Goal: Information Seeking & Learning: Learn about a topic

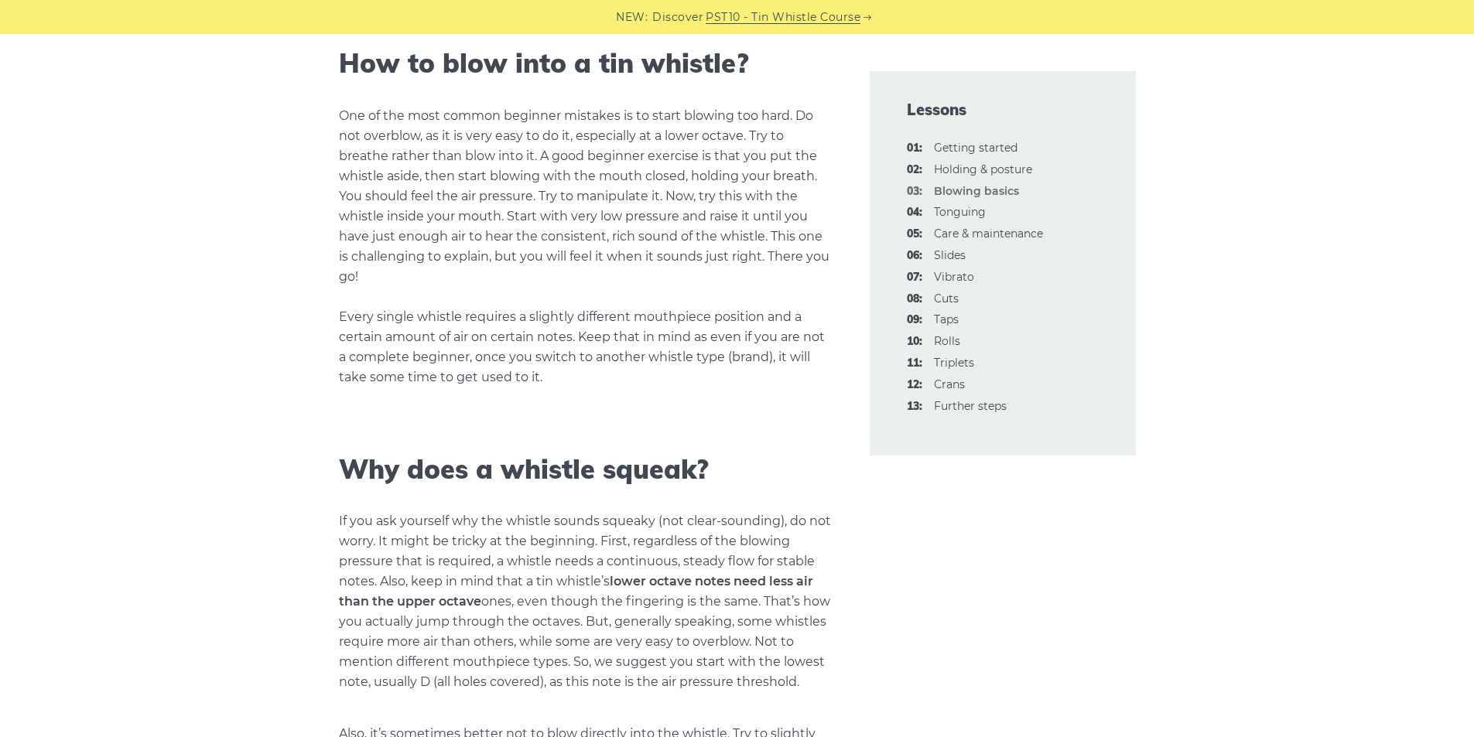
scroll to position [1271, 0]
drag, startPoint x: 301, startPoint y: 528, endPoint x: 290, endPoint y: 542, distance: 17.0
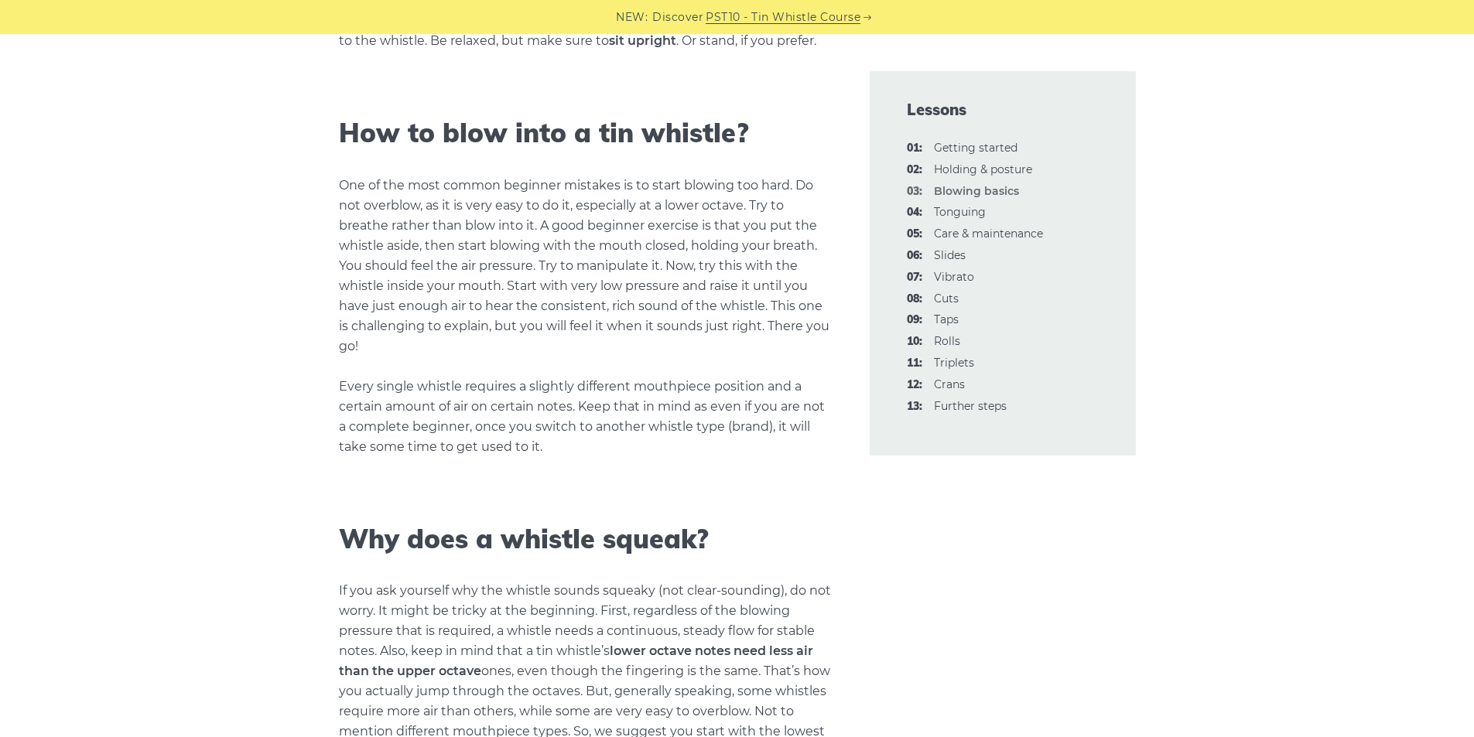
scroll to position [956, 0]
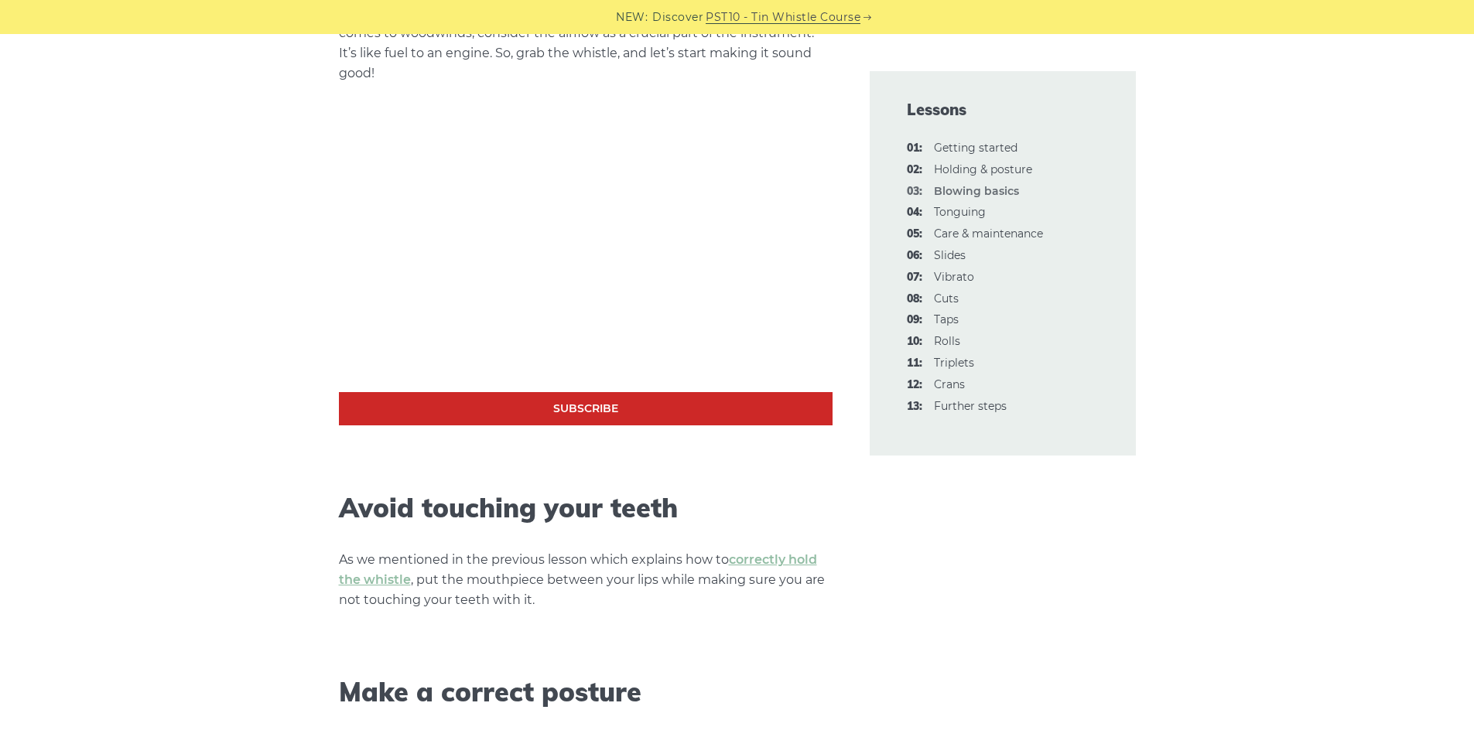
drag, startPoint x: 303, startPoint y: 480, endPoint x: 309, endPoint y: 528, distance: 49.0
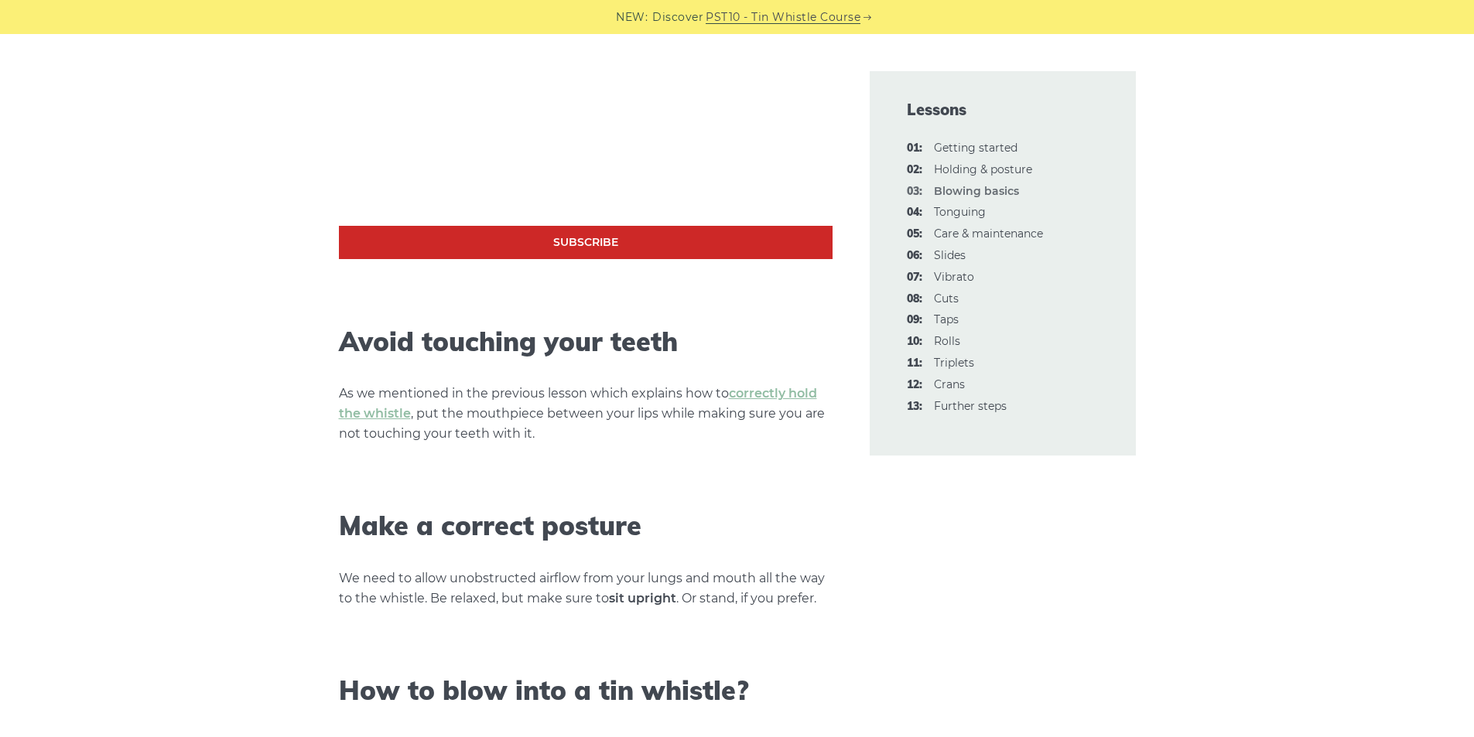
scroll to position [649, 0]
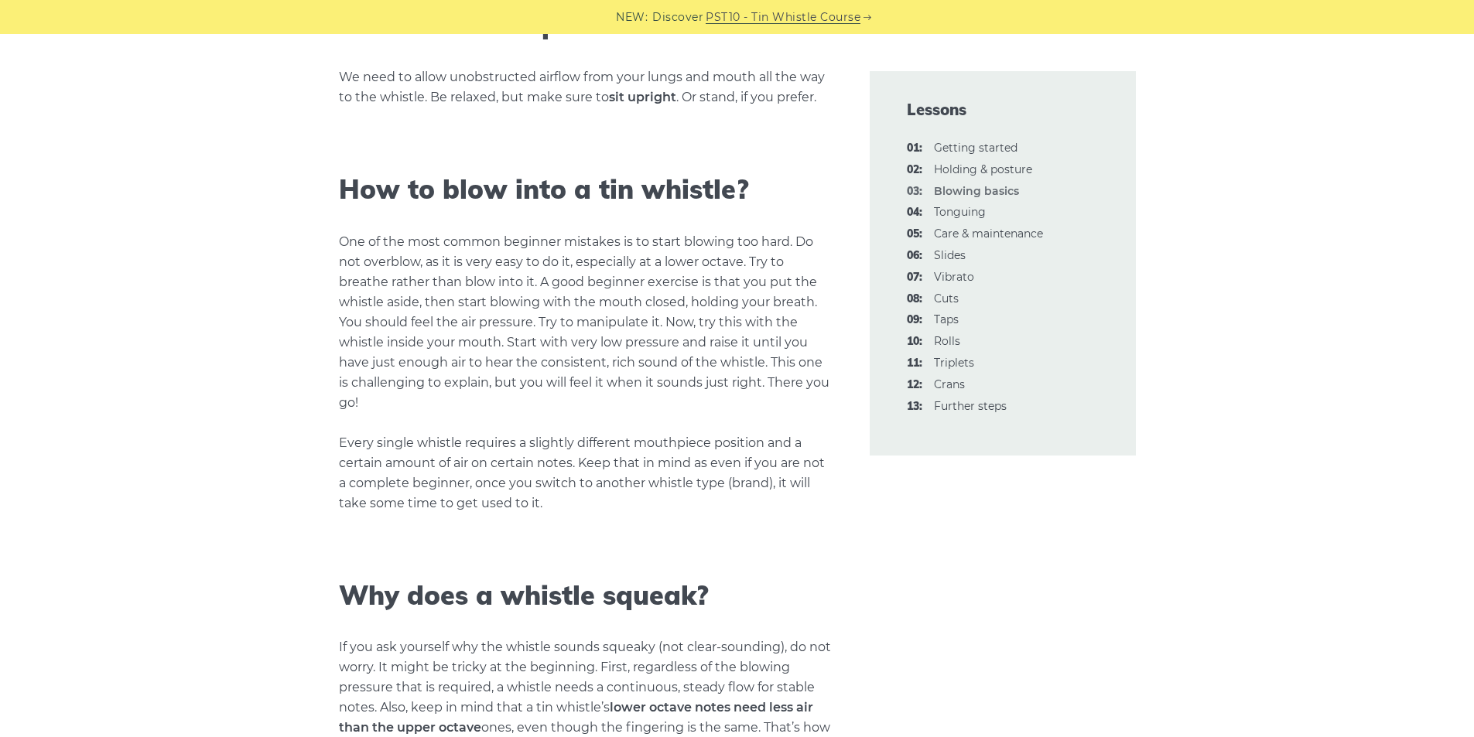
drag, startPoint x: 330, startPoint y: 545, endPoint x: 354, endPoint y: 585, distance: 46.8
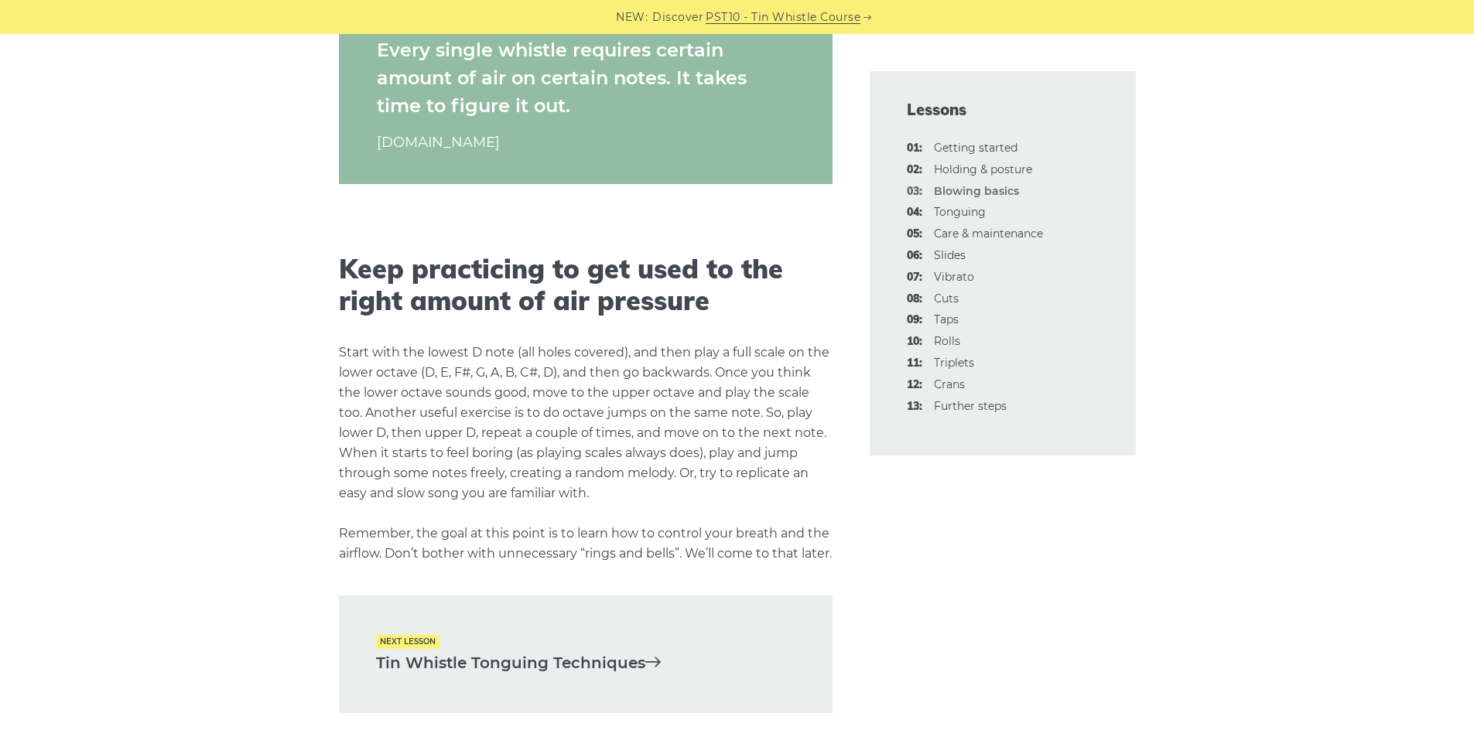
scroll to position [2796, 0]
click at [950, 225] on li "05: Care & maintenance" at bounding box center [1003, 234] width 192 height 19
click at [956, 212] on link "04: Tonguing" at bounding box center [960, 212] width 52 height 14
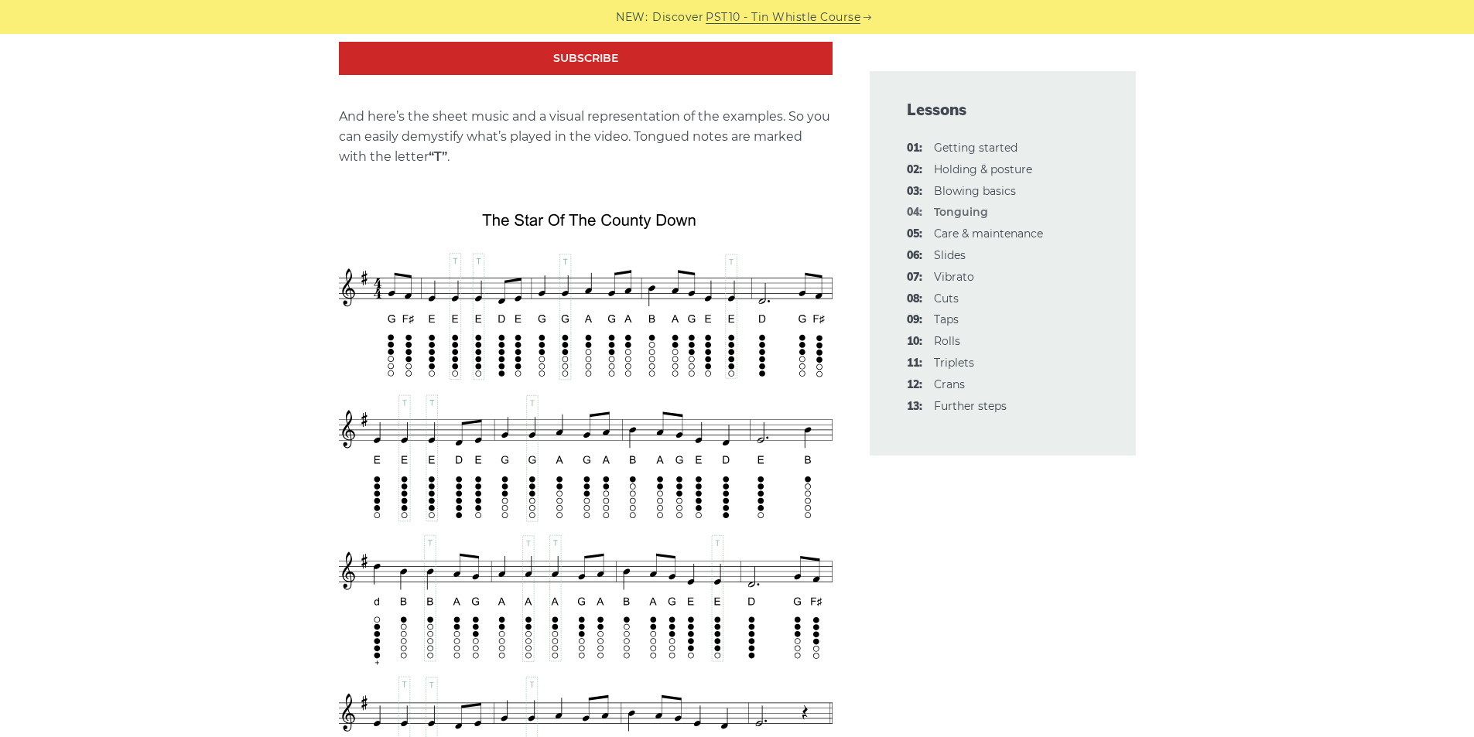
scroll to position [2652, 0]
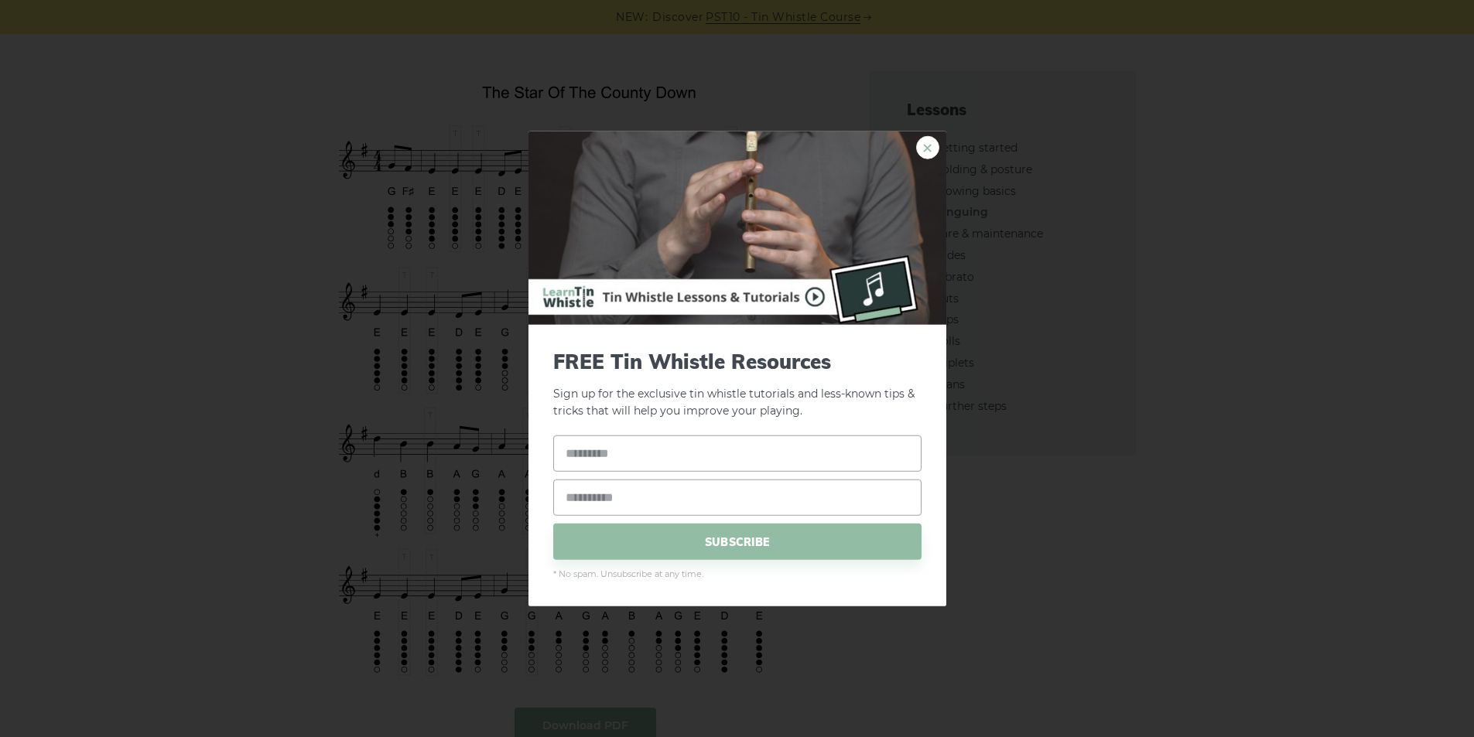
click at [929, 142] on link "×" at bounding box center [927, 146] width 23 height 23
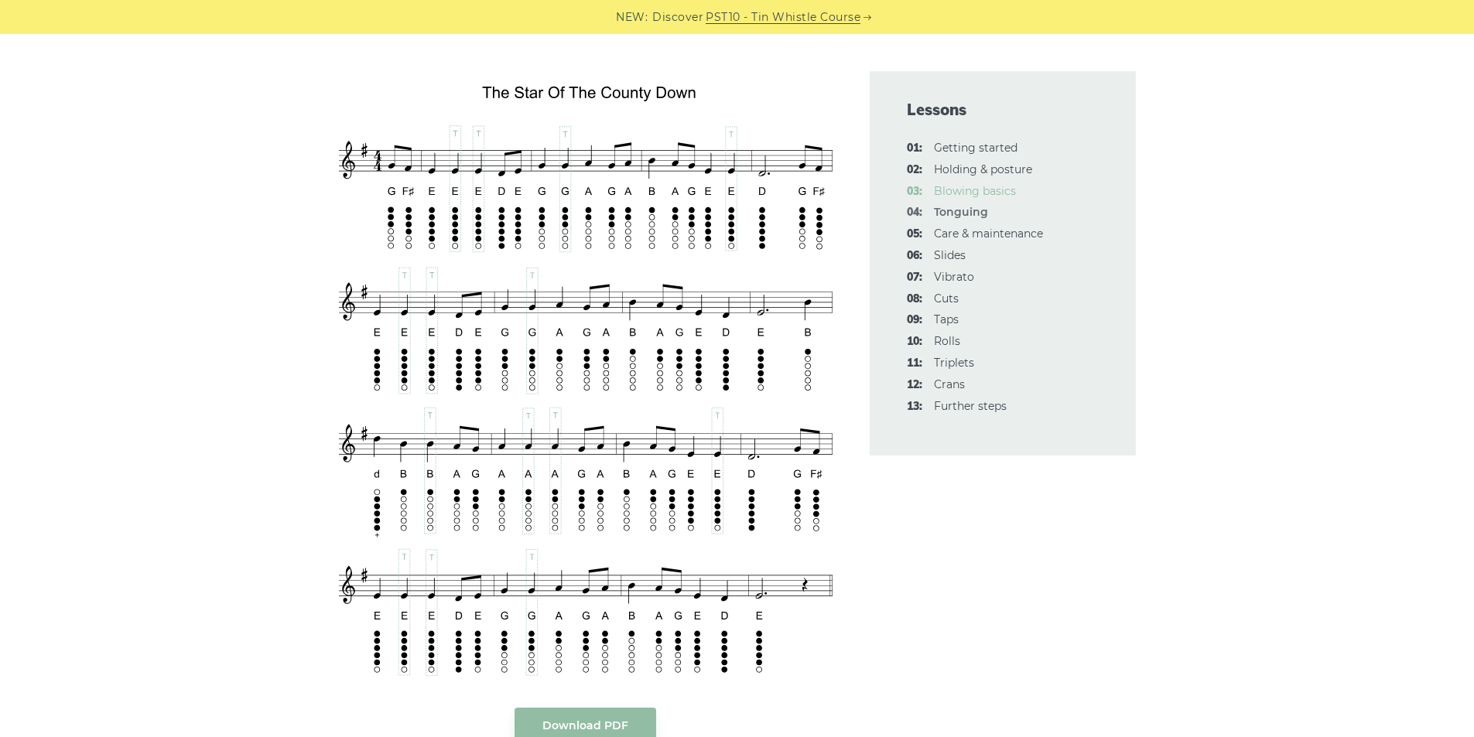
click at [986, 190] on link "03: Blowing basics" at bounding box center [975, 191] width 82 height 14
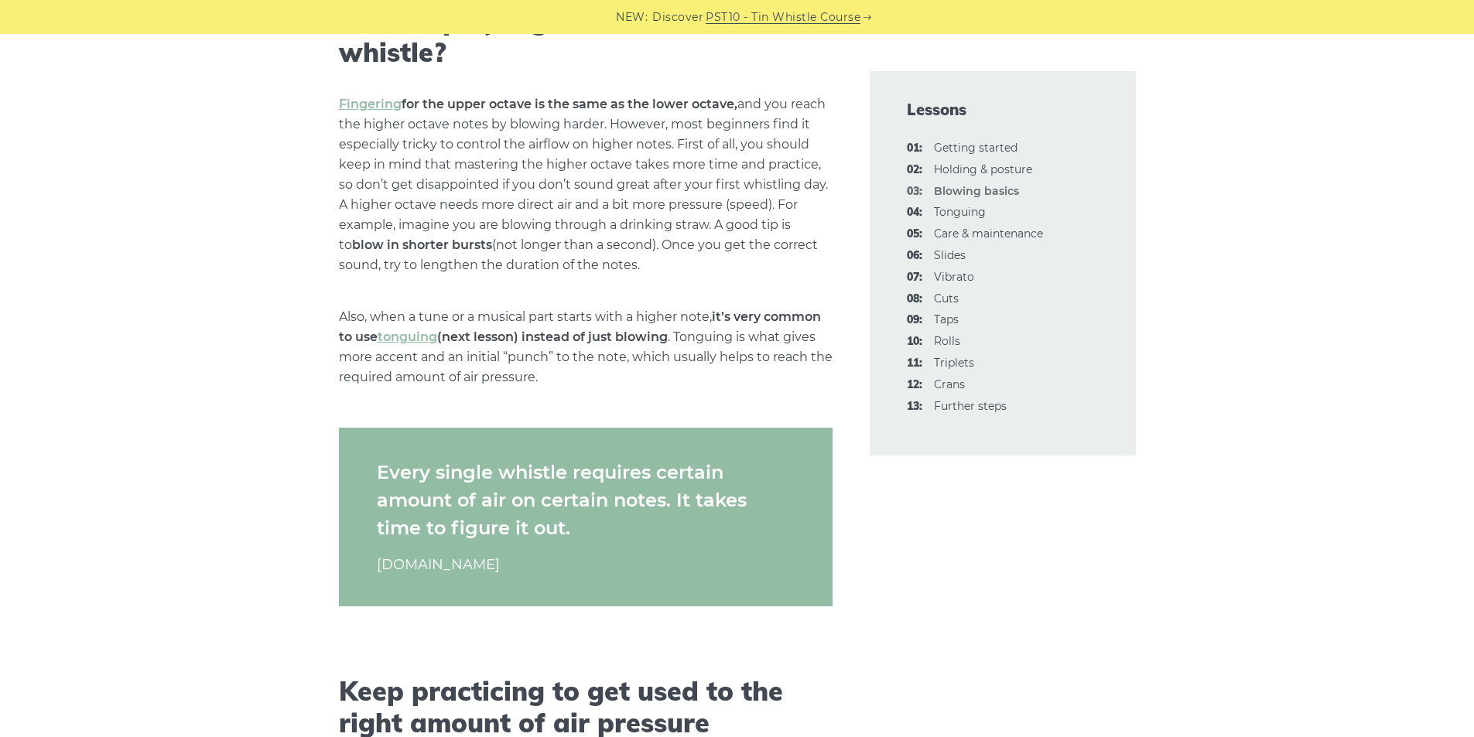
scroll to position [2966, 0]
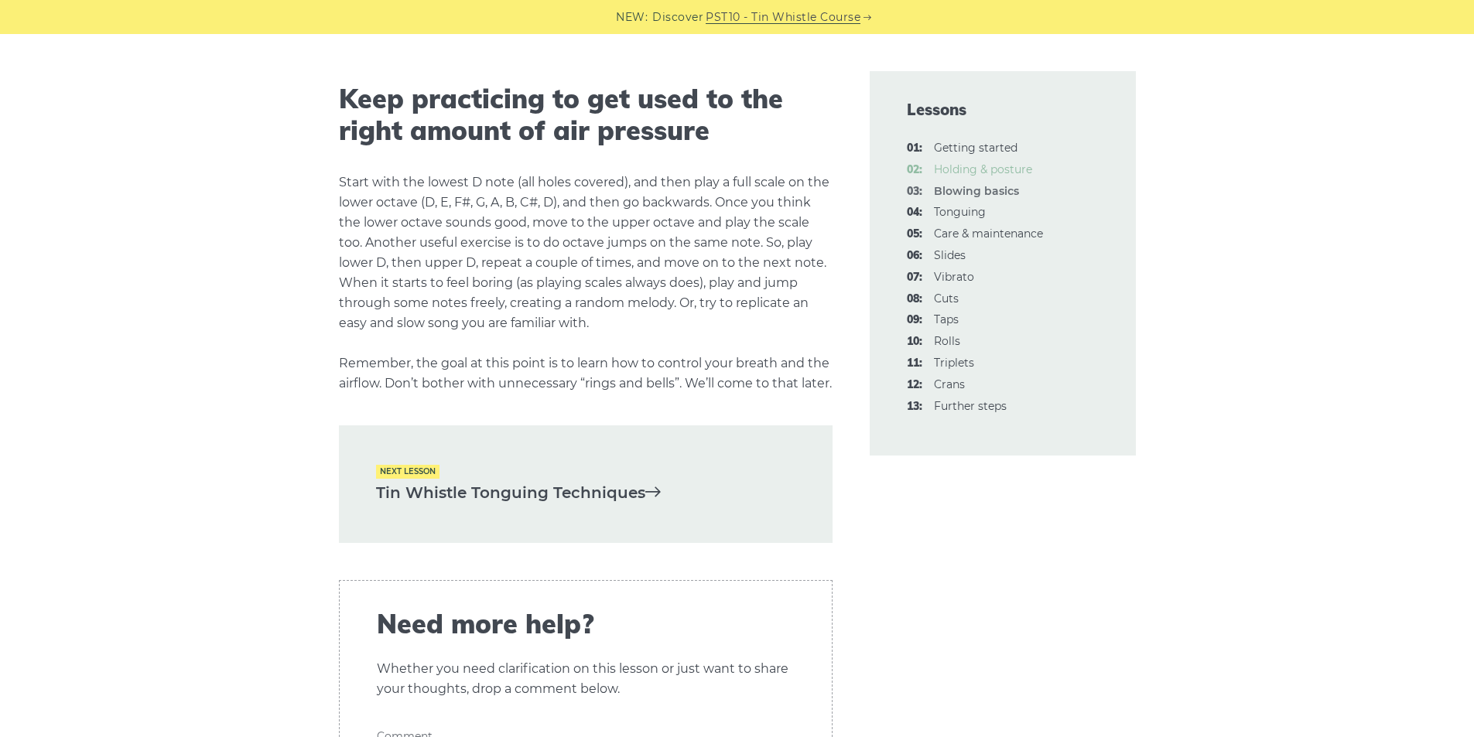
click at [967, 171] on link "02: Holding & posture" at bounding box center [983, 169] width 98 height 14
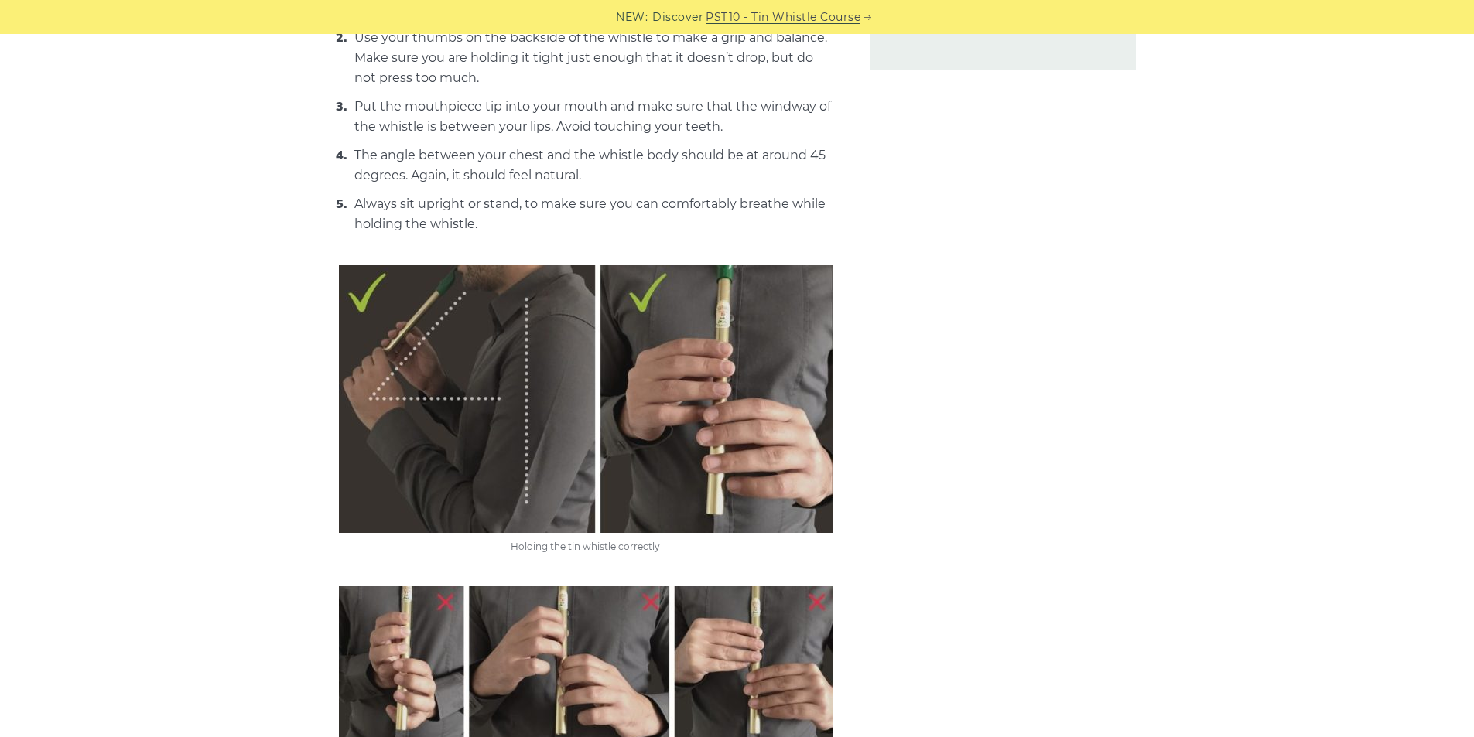
scroll to position [593, 0]
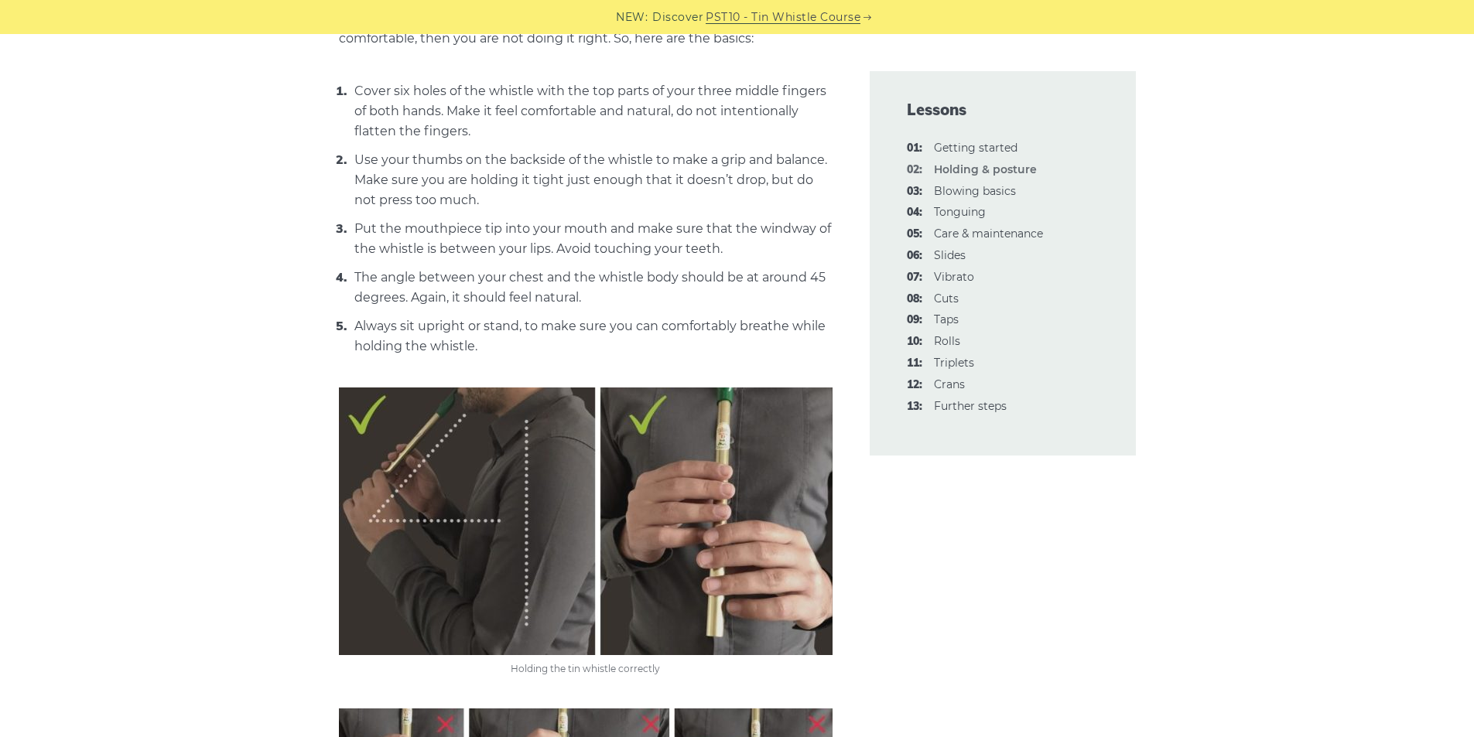
drag, startPoint x: 316, startPoint y: 255, endPoint x: 309, endPoint y: 282, distance: 27.4
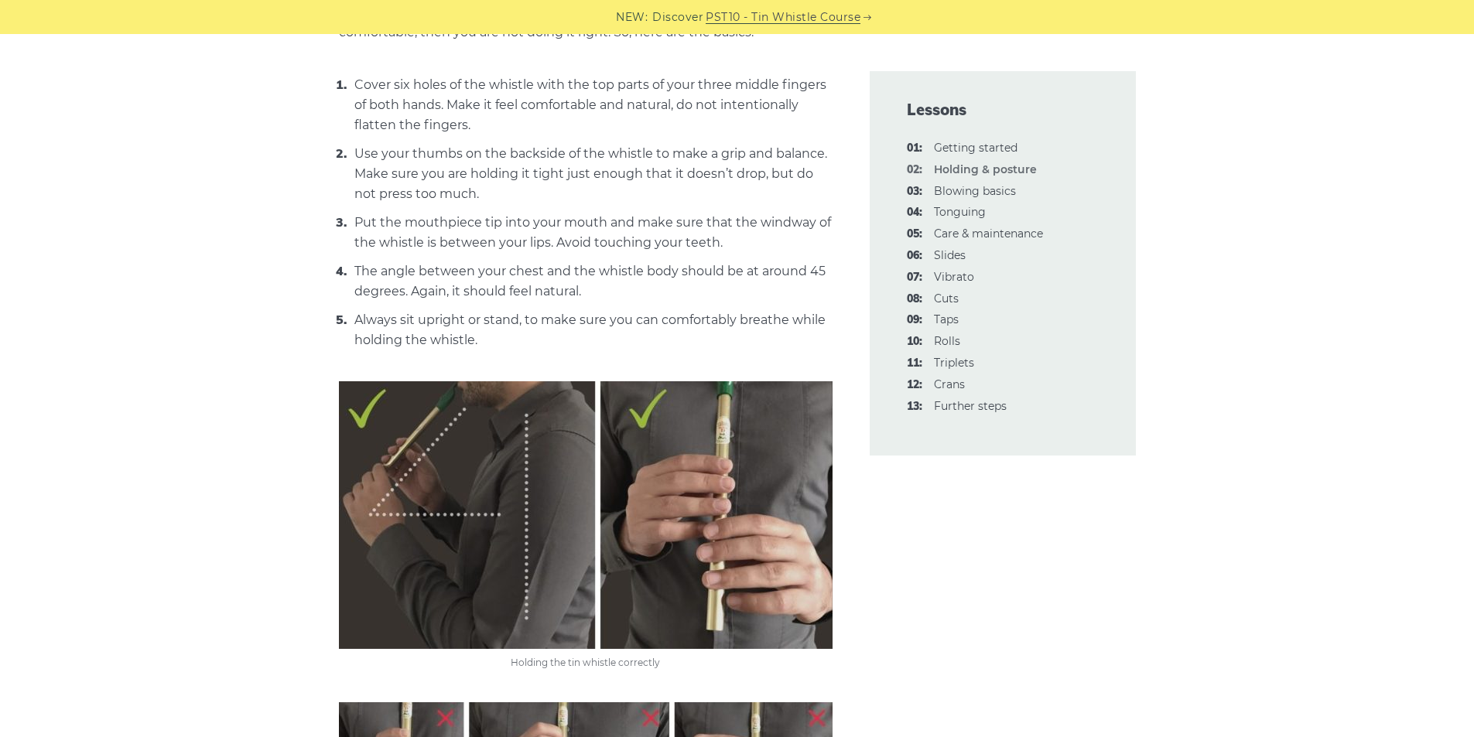
scroll to position [1236, 0]
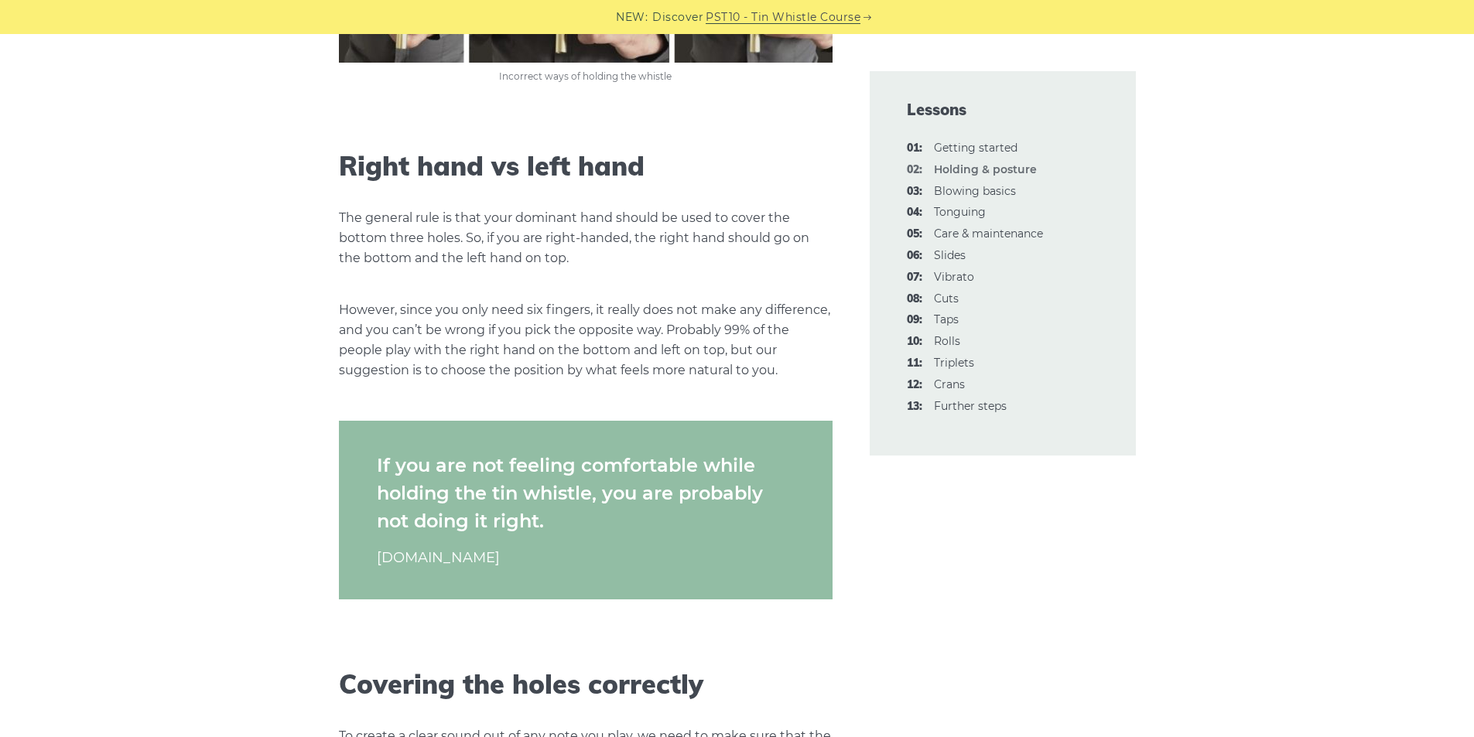
drag, startPoint x: 309, startPoint y: 282, endPoint x: 298, endPoint y: 306, distance: 27.0
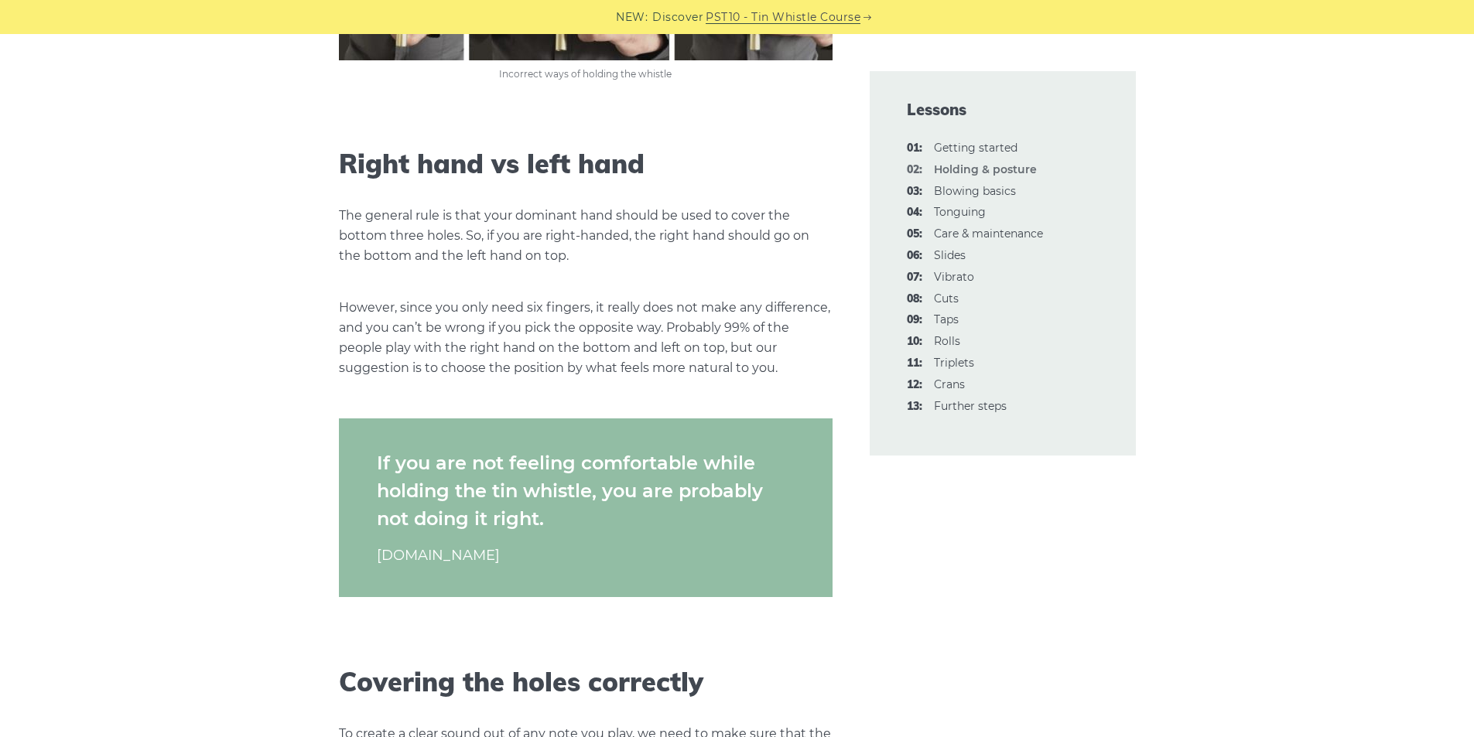
scroll to position [2036, 0]
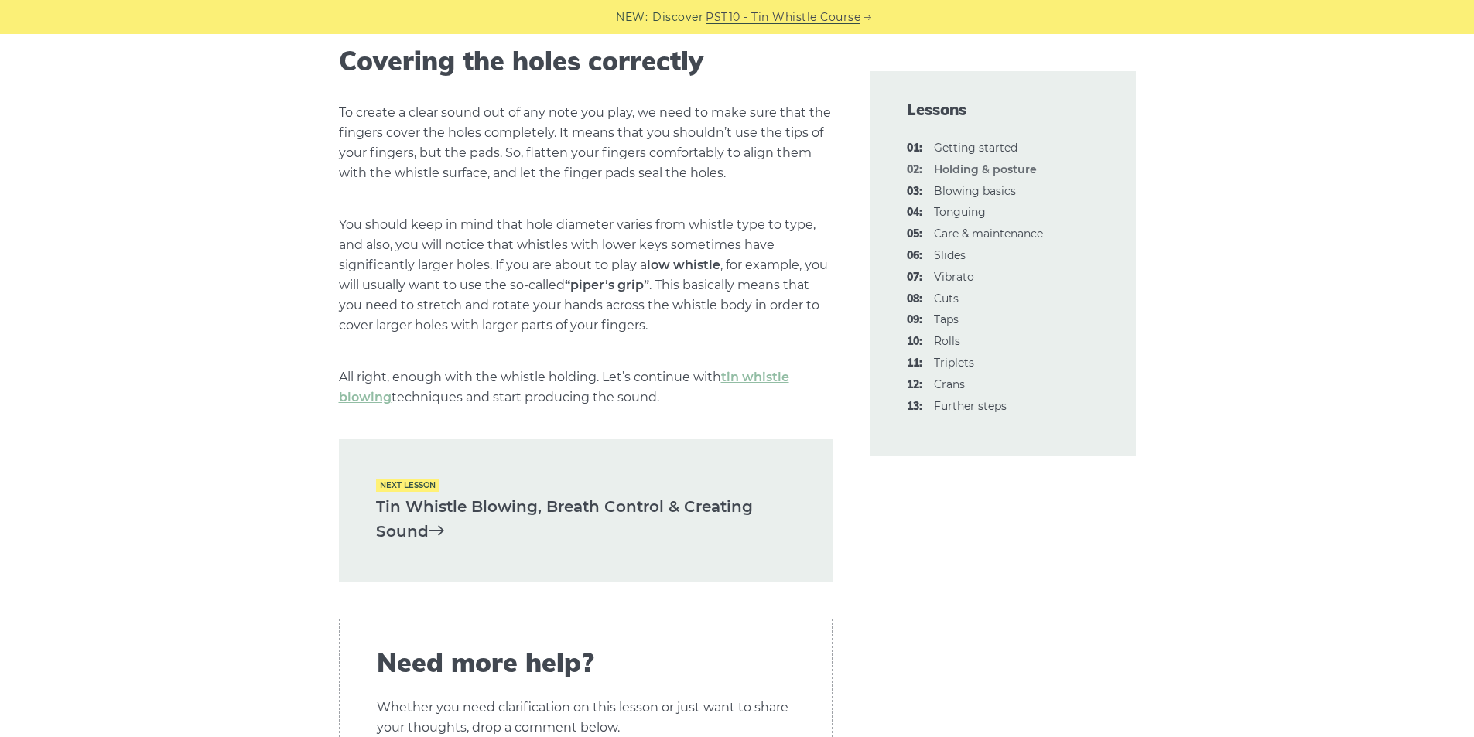
drag, startPoint x: 292, startPoint y: 320, endPoint x: 285, endPoint y: 333, distance: 15.9
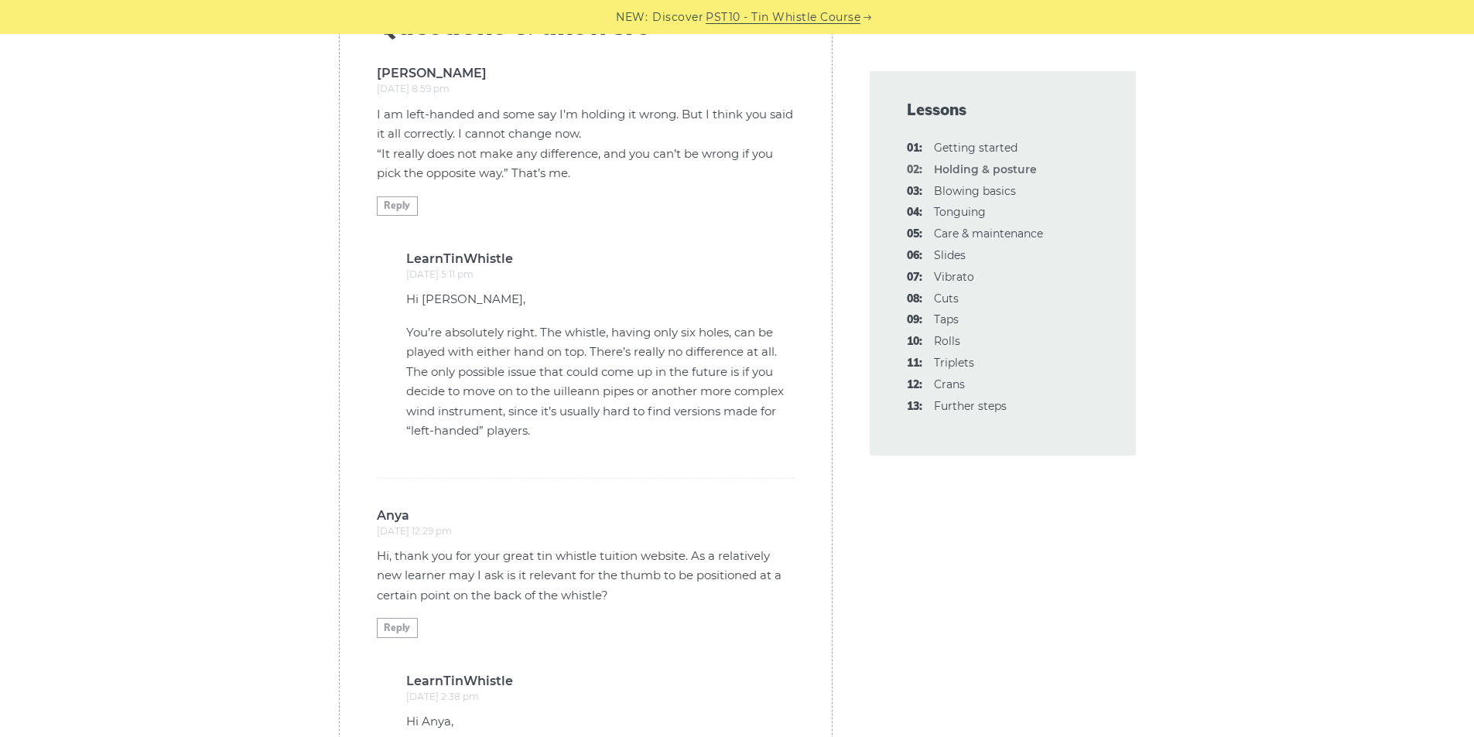
scroll to position [3843, 0]
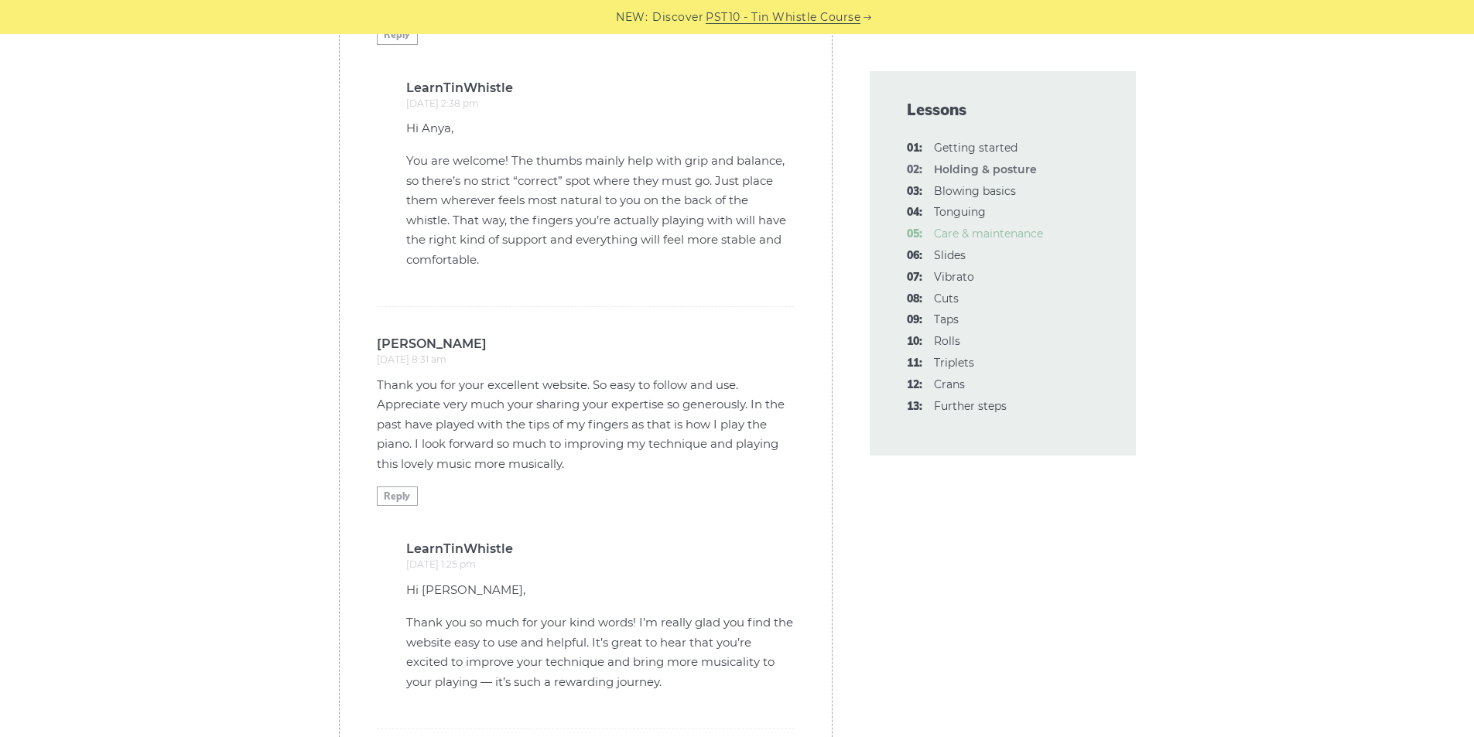
click at [962, 233] on link "05: Care & maintenance" at bounding box center [988, 234] width 109 height 14
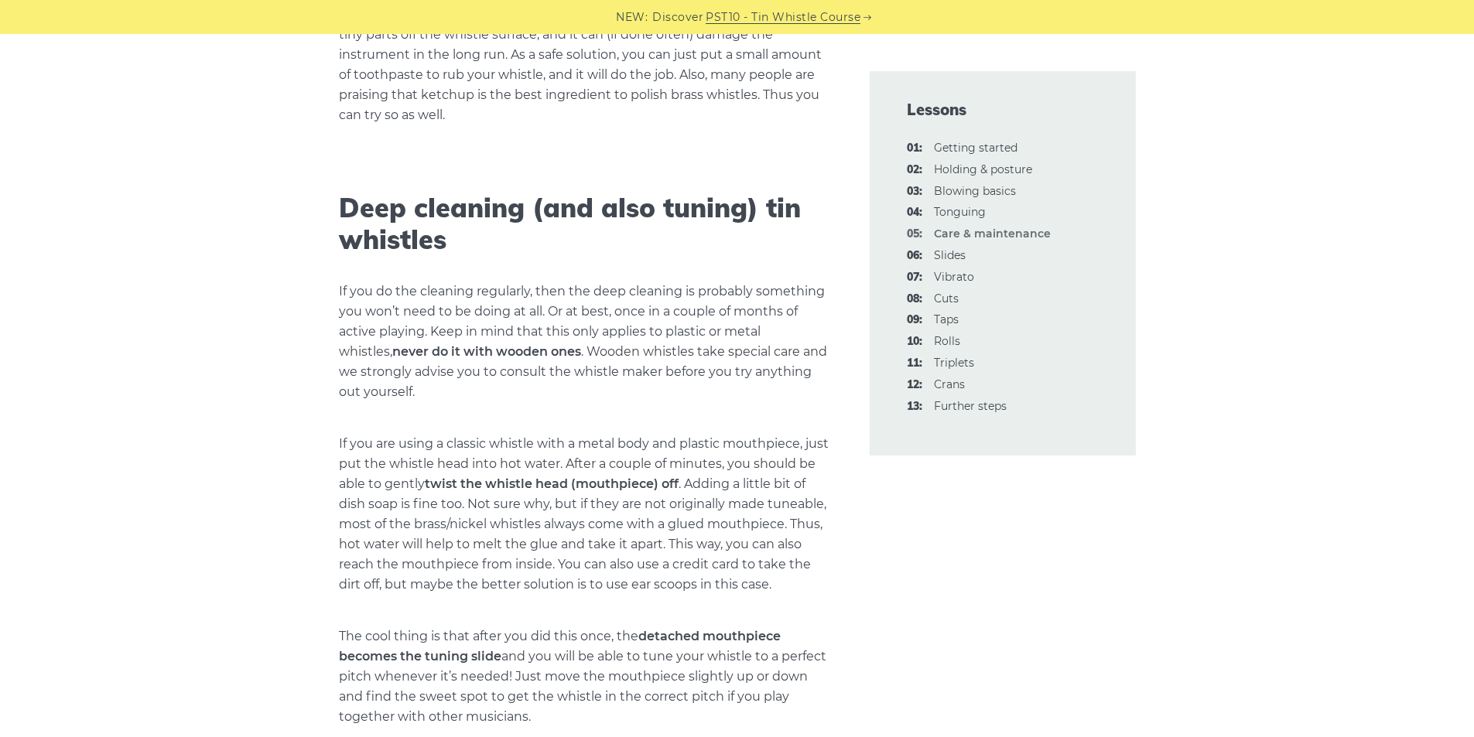
scroll to position [2373, 0]
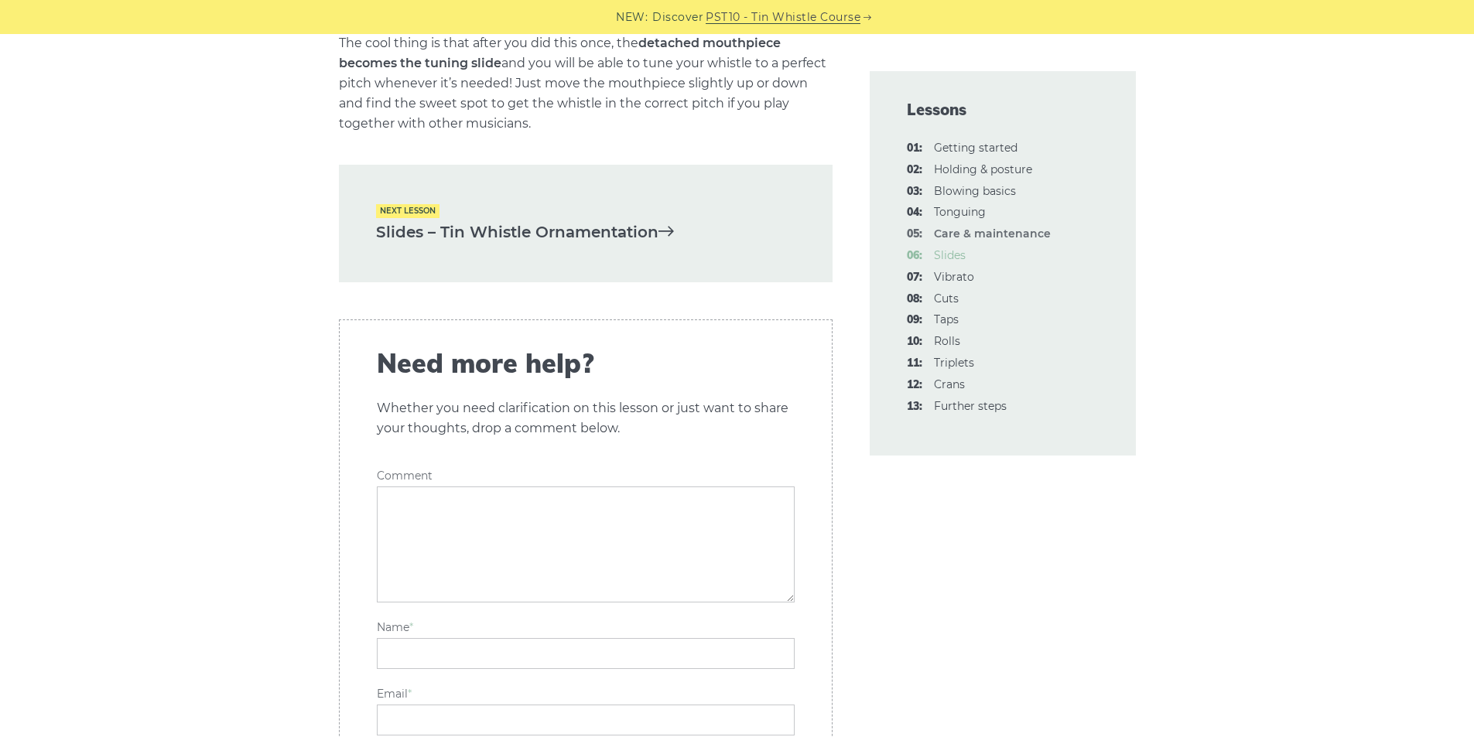
click at [953, 258] on link "06: Slides" at bounding box center [950, 255] width 32 height 14
click at [970, 209] on link "04: Tonguing" at bounding box center [960, 212] width 52 height 14
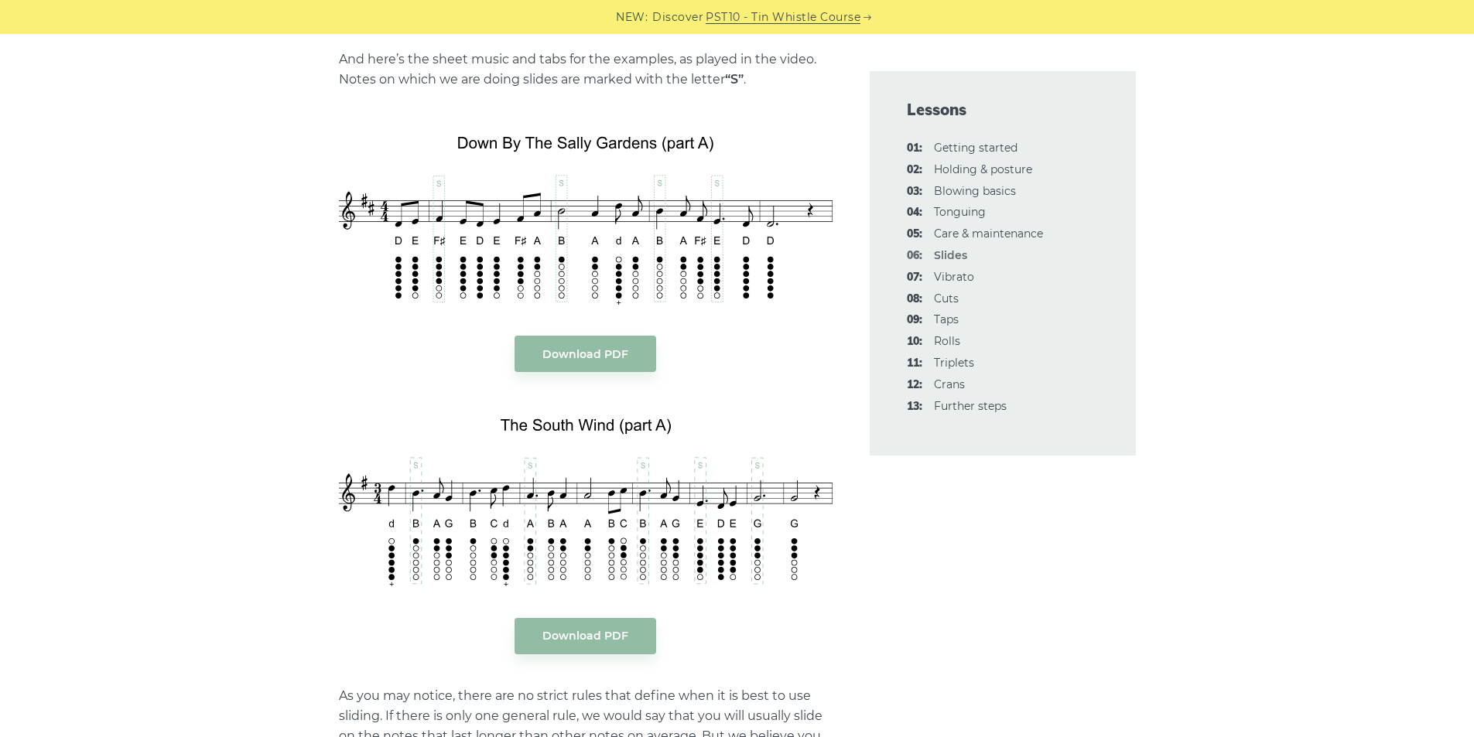
scroll to position [1186, 0]
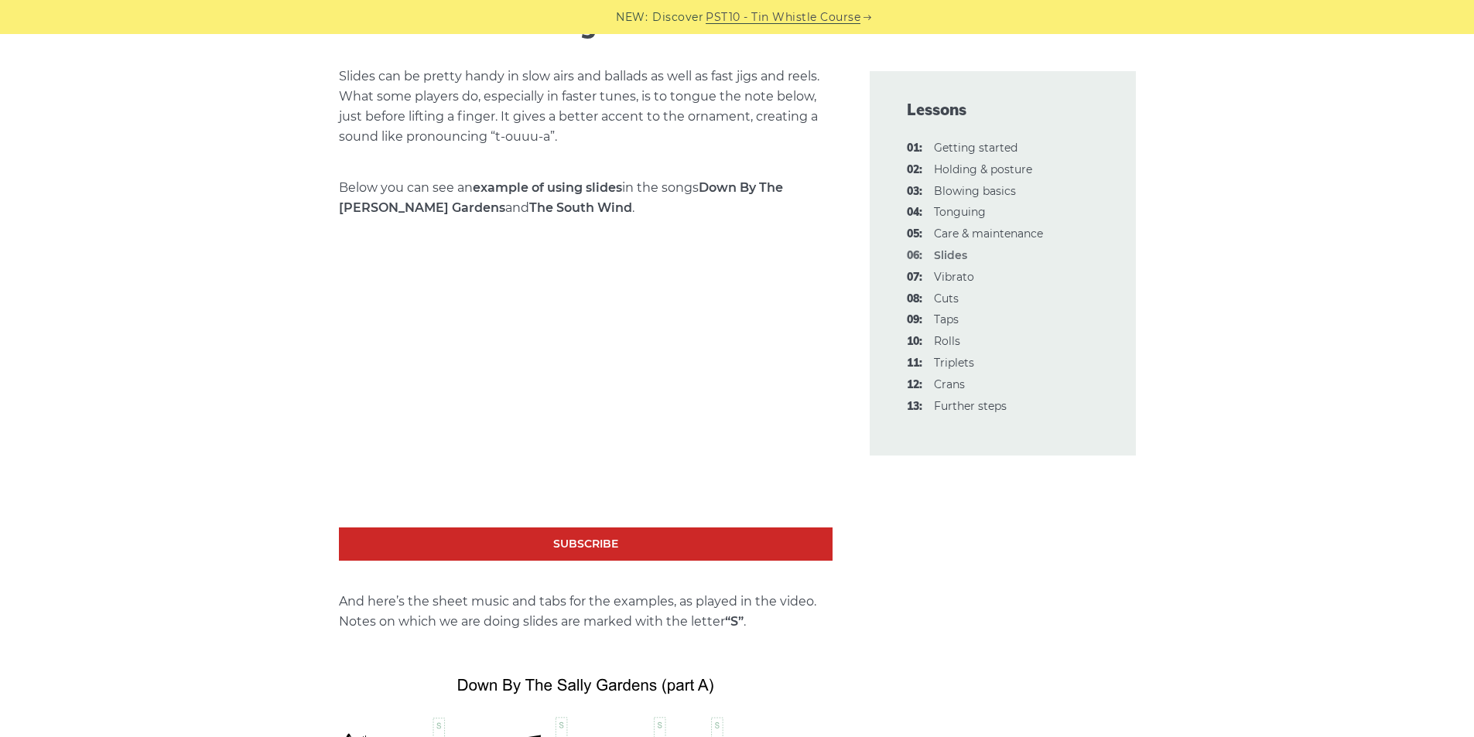
drag, startPoint x: 231, startPoint y: 406, endPoint x: 231, endPoint y: 422, distance: 16.2
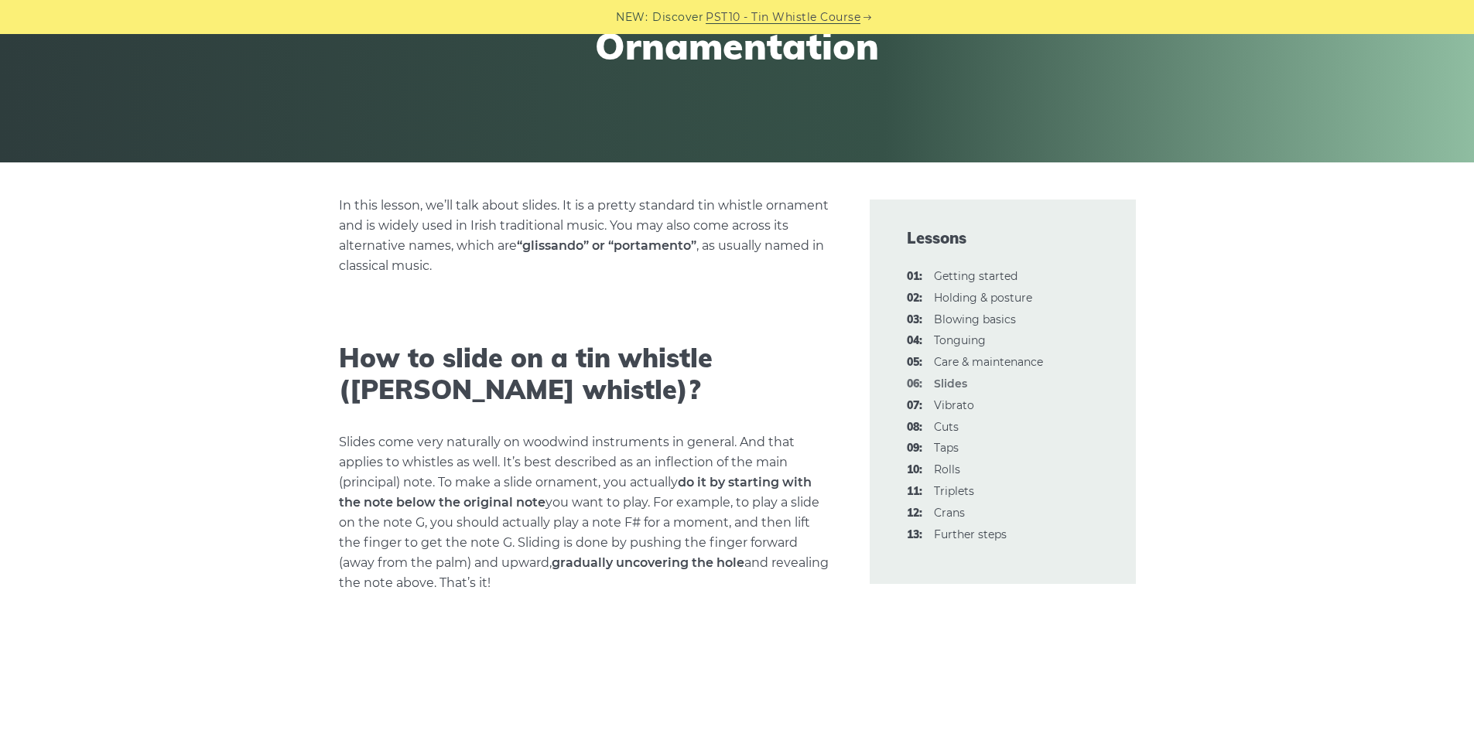
drag, startPoint x: 231, startPoint y: 422, endPoint x: 235, endPoint y: 480, distance: 57.4
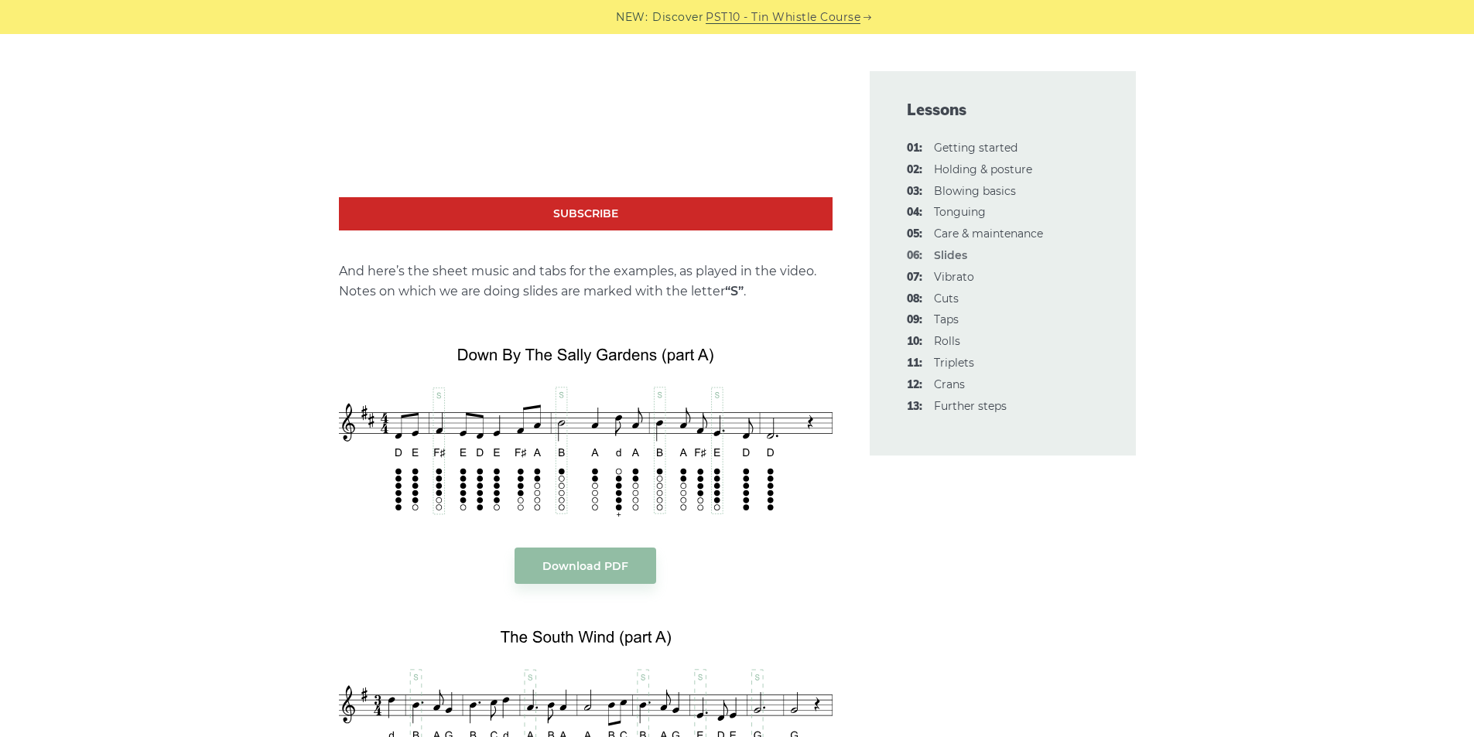
drag, startPoint x: 251, startPoint y: 458, endPoint x: 251, endPoint y: 518, distance: 59.6
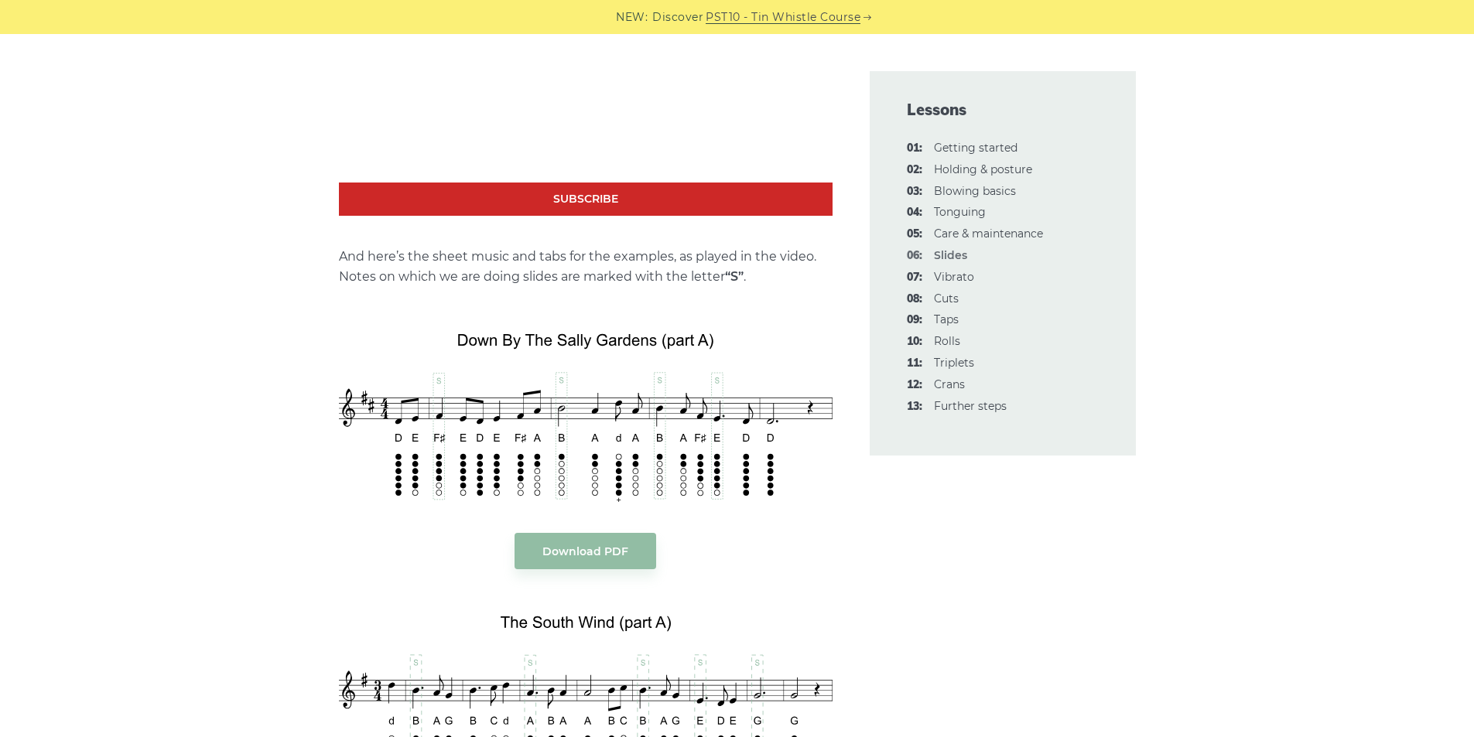
scroll to position [3955, 0]
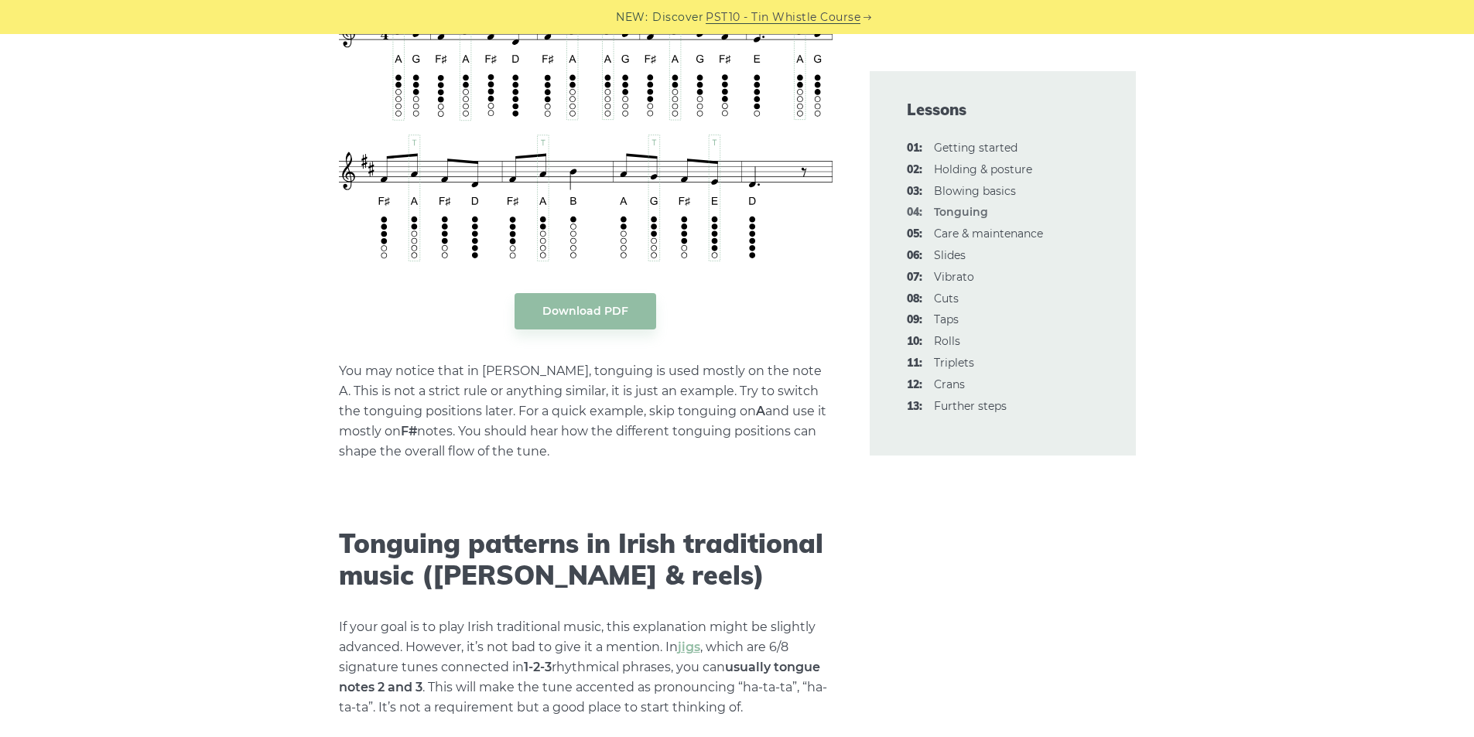
scroll to position [4153, 0]
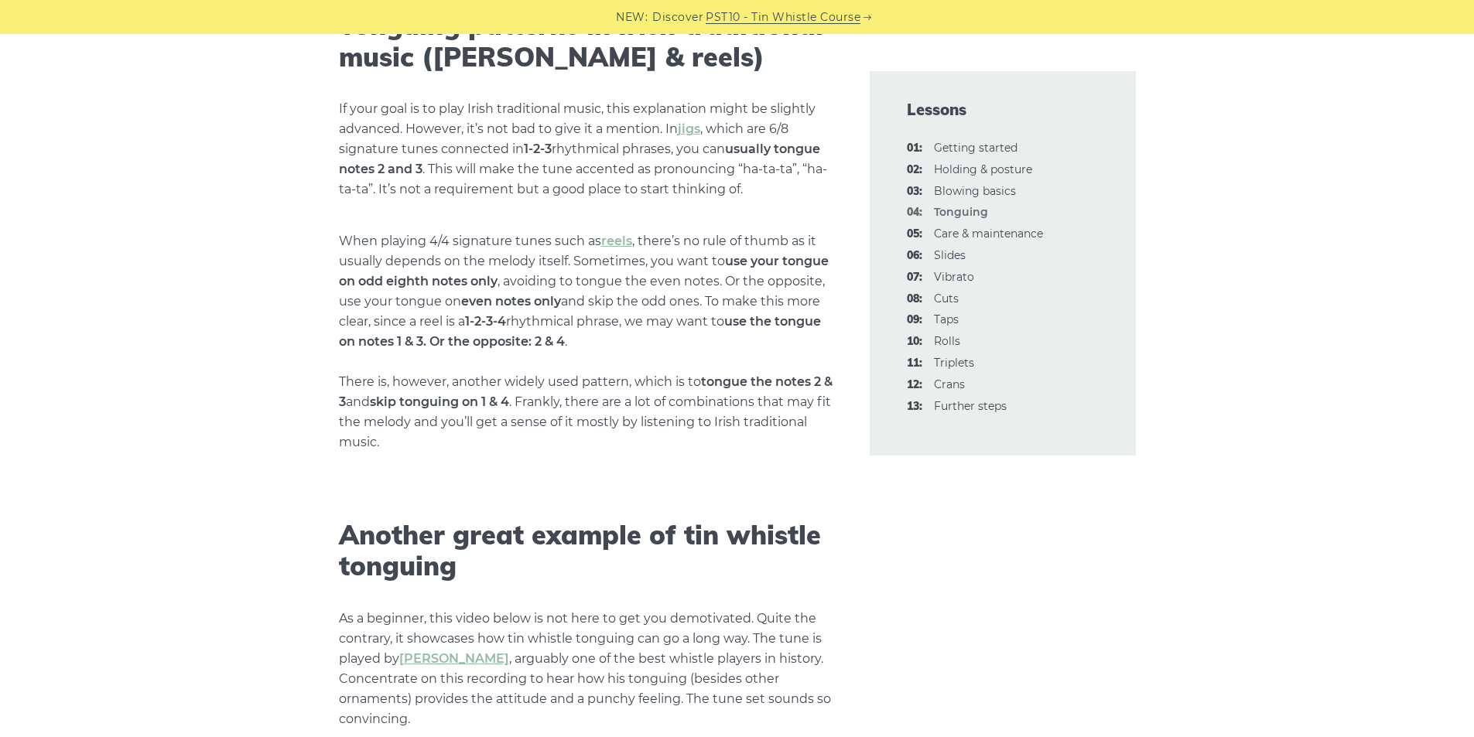
drag, startPoint x: 771, startPoint y: 385, endPoint x: 785, endPoint y: 369, distance: 20.3
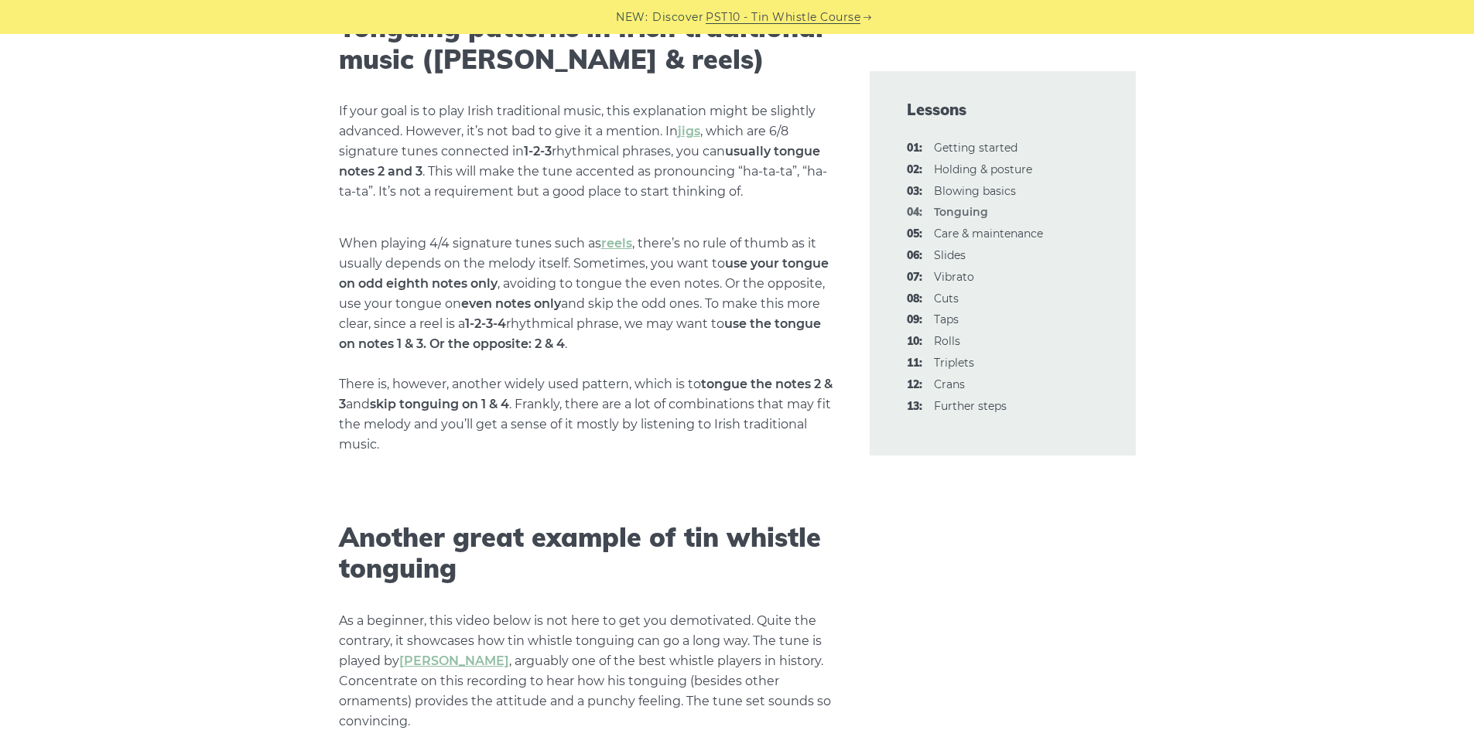
scroll to position [3482, 0]
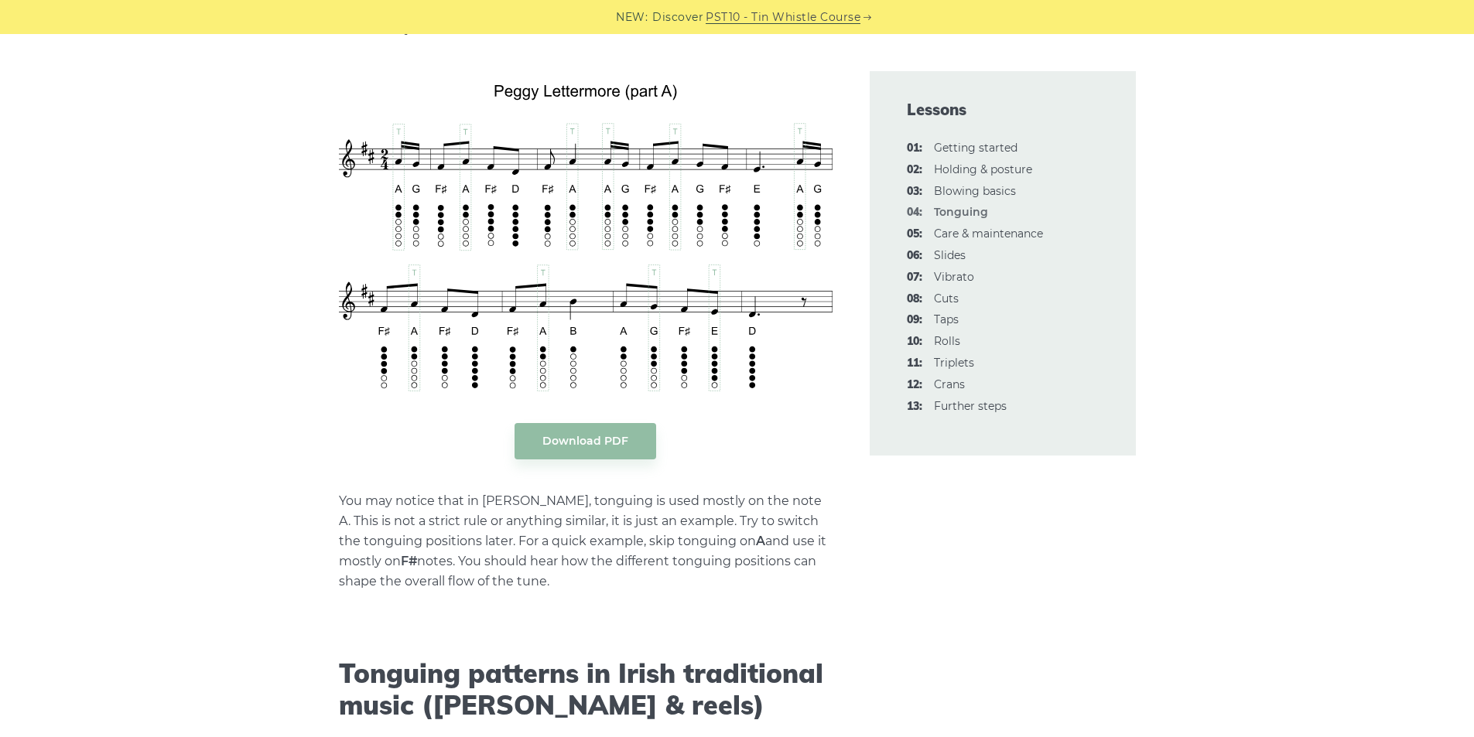
drag, startPoint x: 766, startPoint y: 447, endPoint x: 795, endPoint y: 398, distance: 56.9
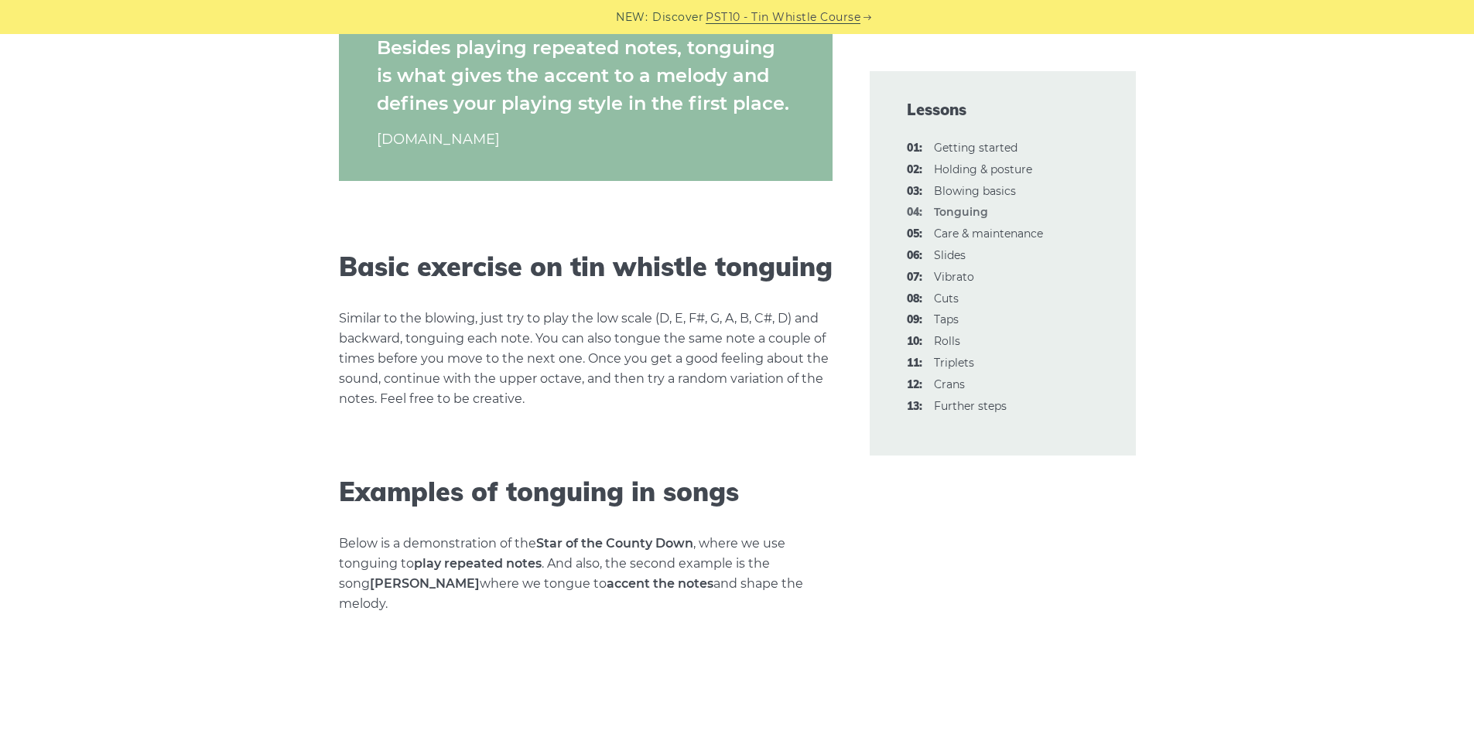
scroll to position [1049, 0]
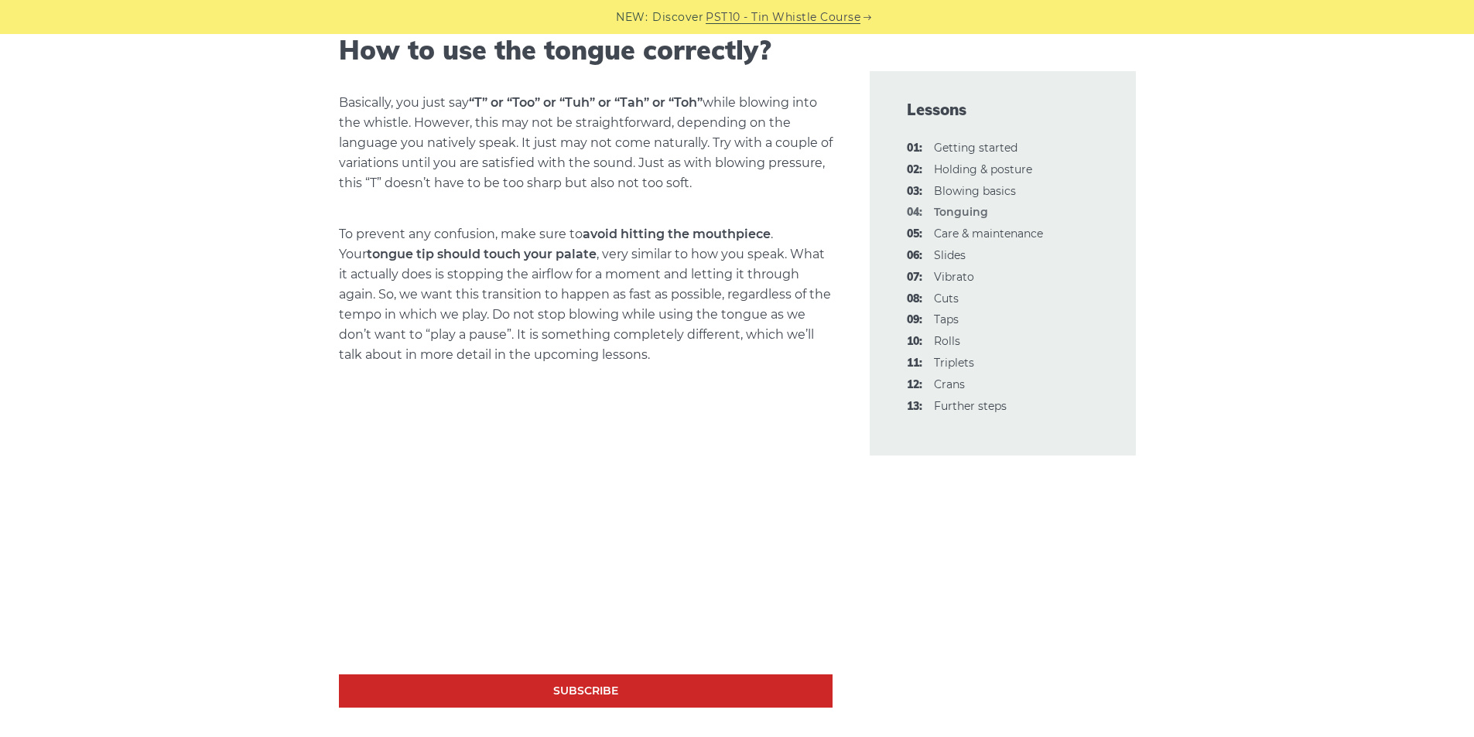
drag, startPoint x: 173, startPoint y: 391, endPoint x: 170, endPoint y: 364, distance: 27.3
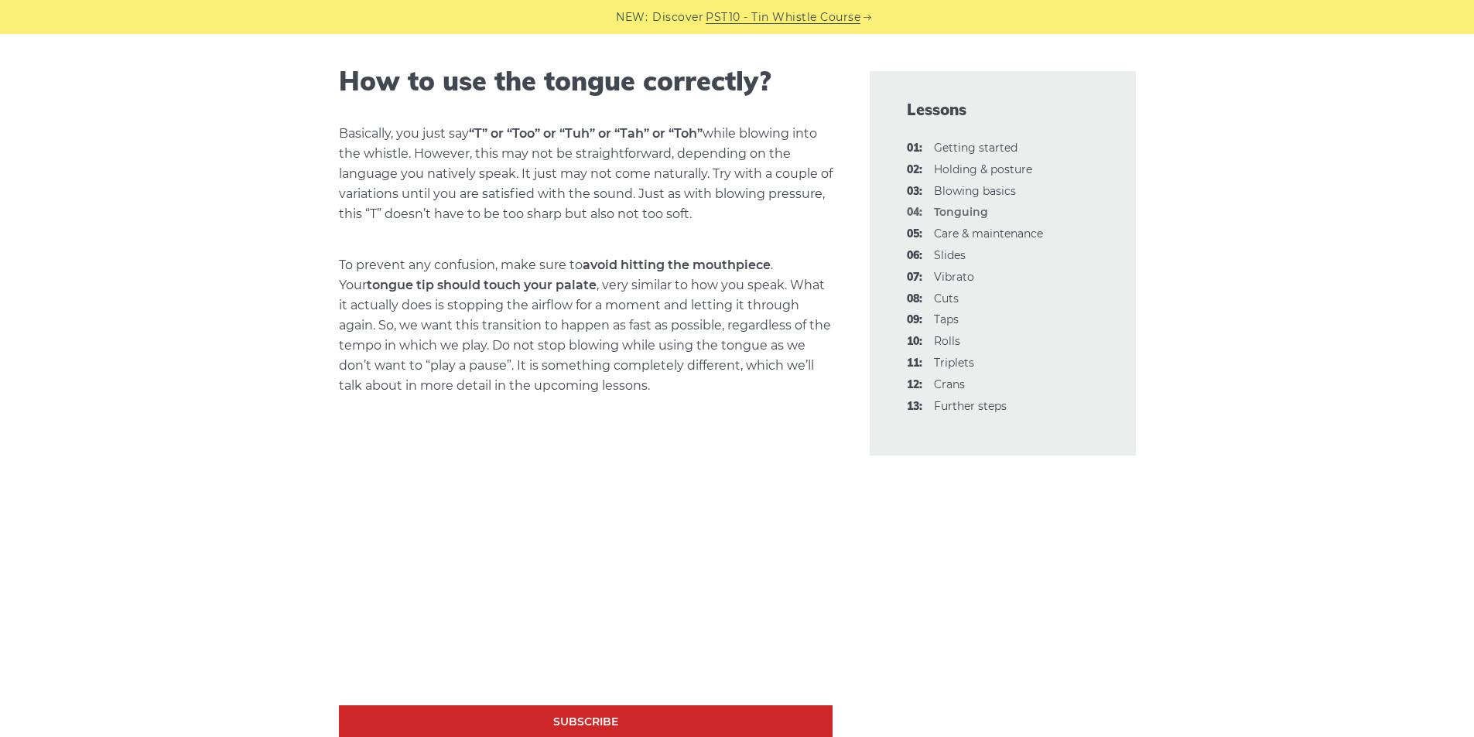
drag, startPoint x: 165, startPoint y: 374, endPoint x: 224, endPoint y: 344, distance: 66.4
